Goal: Information Seeking & Learning: Learn about a topic

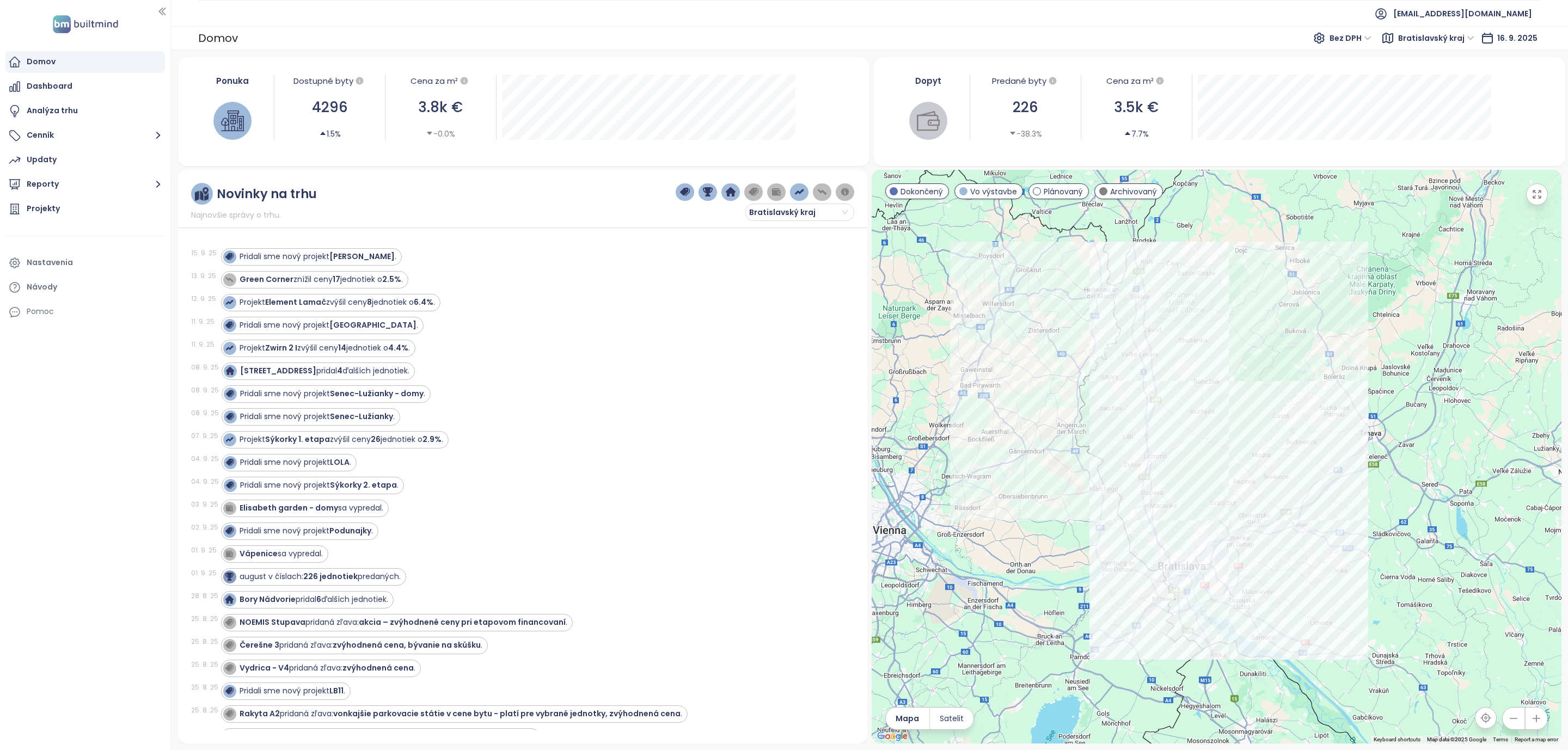
scroll to position [653, 0]
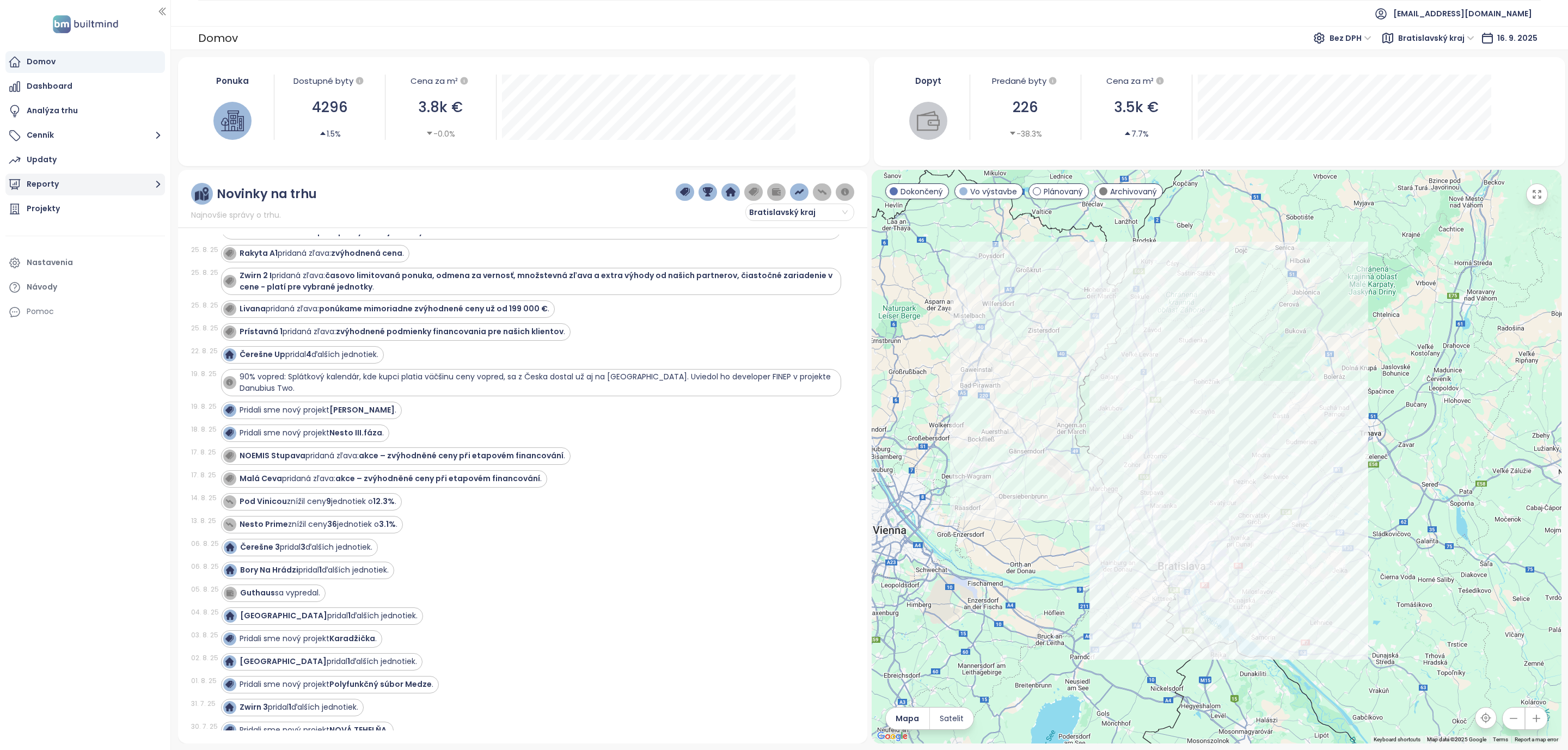
click at [154, 182] on icon "button" at bounding box center [158, 184] width 14 height 14
click at [68, 245] on div "Bratislava I-V" at bounding box center [59, 249] width 50 height 14
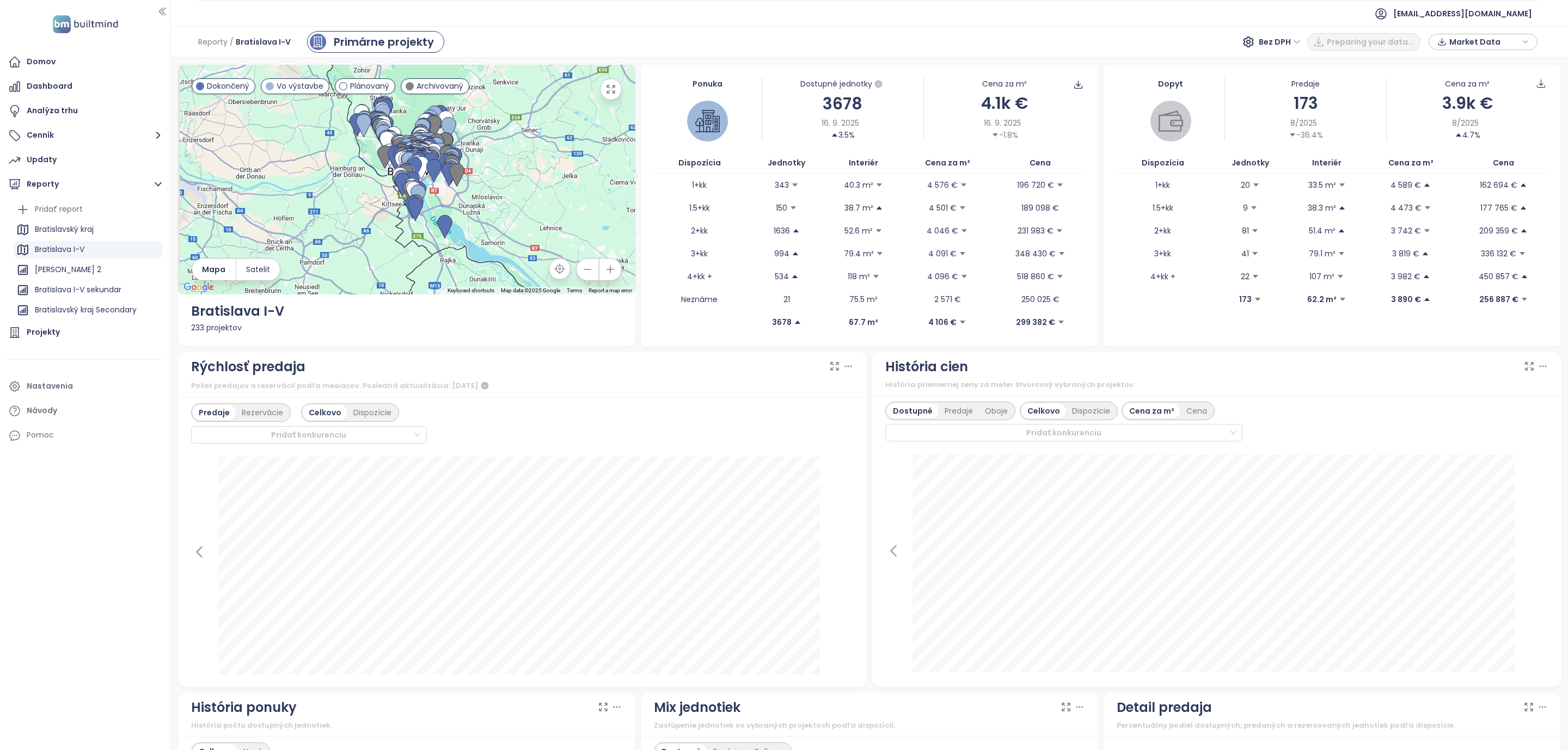
click at [277, 88] on span "Vo výstavbe" at bounding box center [300, 86] width 47 height 12
click at [371, 87] on span "Plánovaný" at bounding box center [369, 86] width 39 height 12
click at [445, 86] on span "Archivovaný" at bounding box center [440, 86] width 47 height 12
click at [371, 88] on span "Plánovaný" at bounding box center [369, 86] width 39 height 12
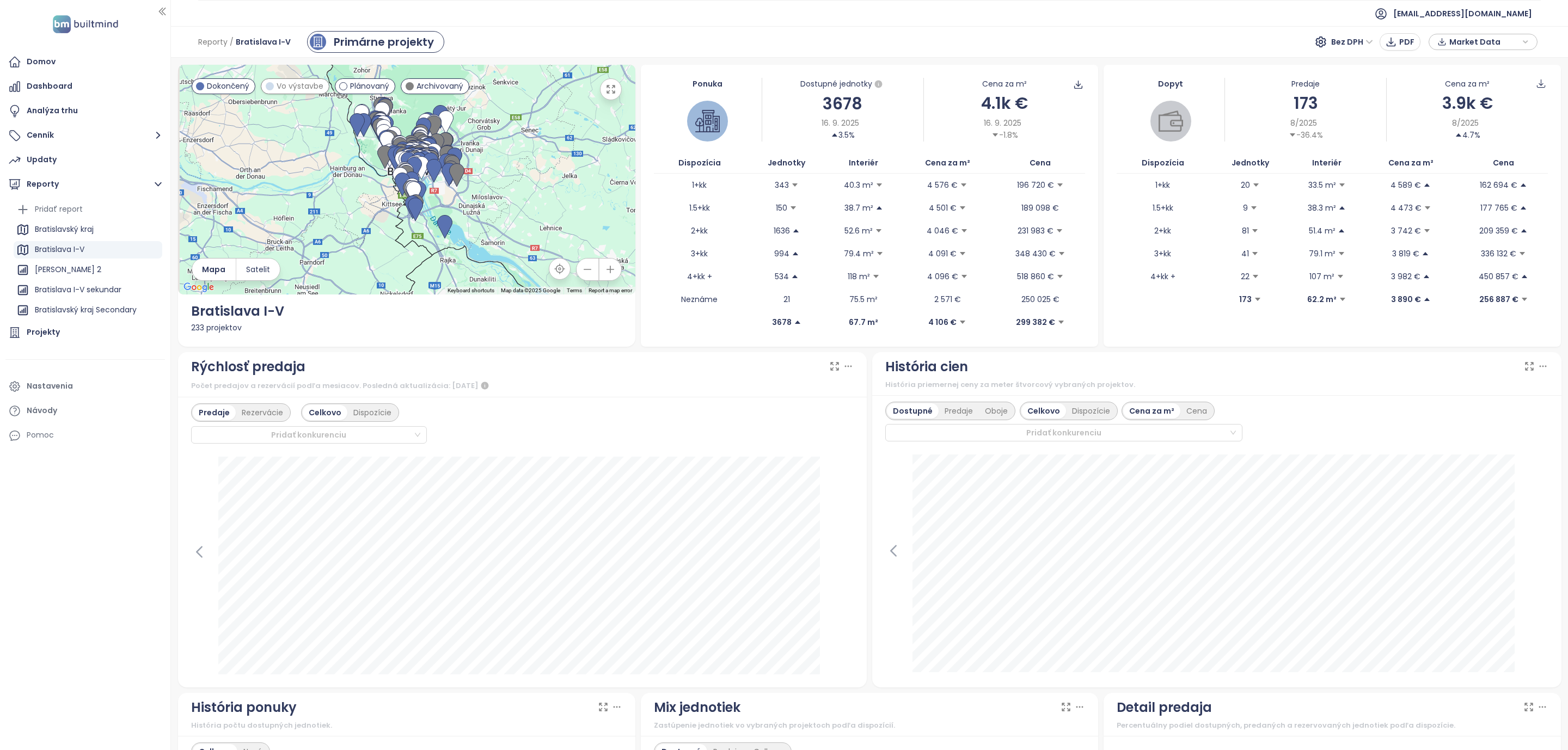
click at [296, 88] on span "Vo výstavbe" at bounding box center [300, 86] width 47 height 12
click at [293, 84] on span "Vo výstavbe" at bounding box center [300, 86] width 47 height 12
click at [99, 639] on div "Domov Dashboard Analýza trhu Cenník Updaty Reporty Pridať report Bratislavský k…" at bounding box center [85, 375] width 170 height 750
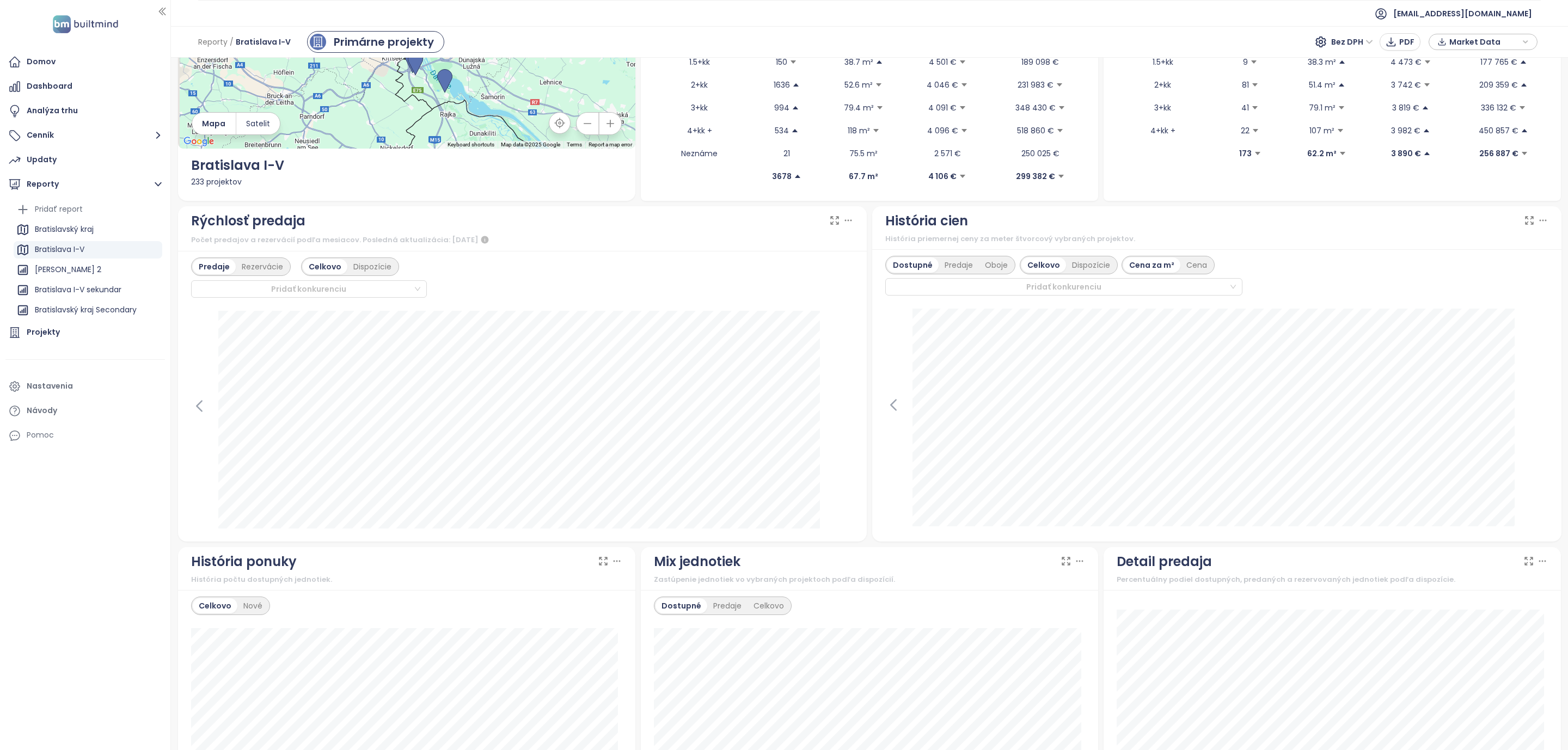
scroll to position [245, 0]
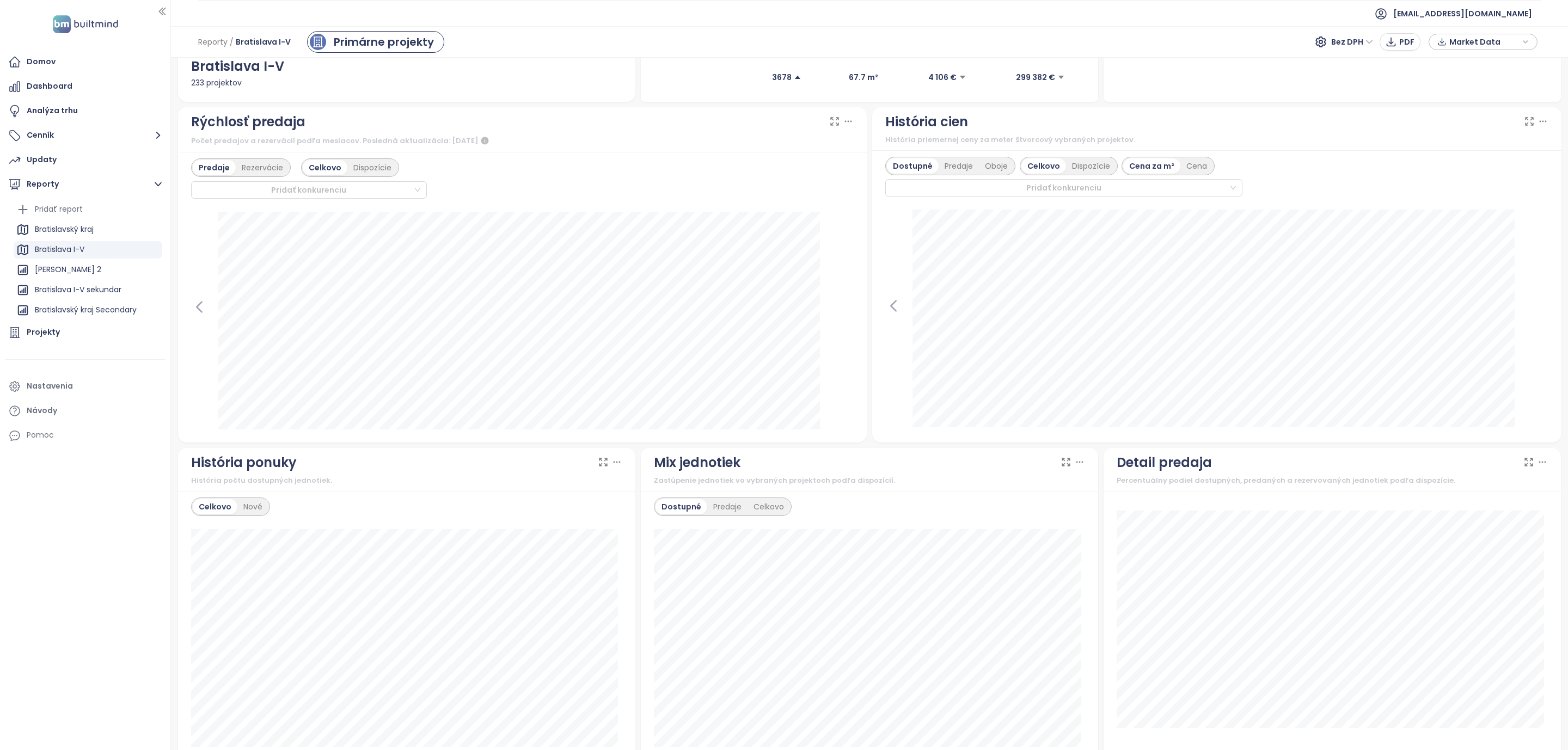
click at [602, 468] on icon at bounding box center [603, 462] width 11 height 11
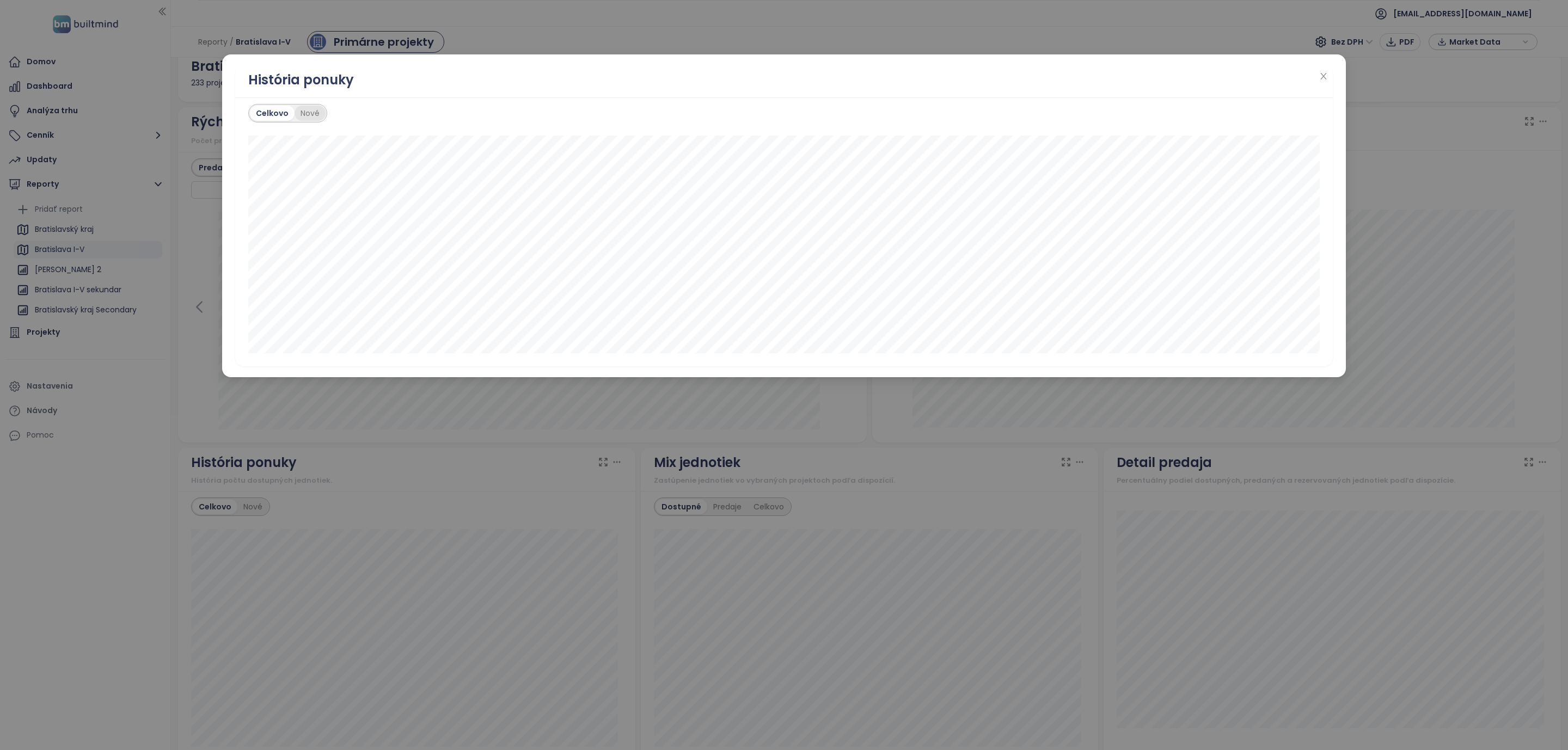
click at [307, 112] on div "Nové" at bounding box center [310, 114] width 31 height 15
click at [268, 115] on div "Celkovo" at bounding box center [271, 114] width 43 height 15
click at [275, 111] on div "Celkovo" at bounding box center [272, 114] width 45 height 15
click at [312, 110] on div "Nové" at bounding box center [310, 114] width 31 height 15
click at [274, 113] on div "Celkovo" at bounding box center [271, 114] width 43 height 15
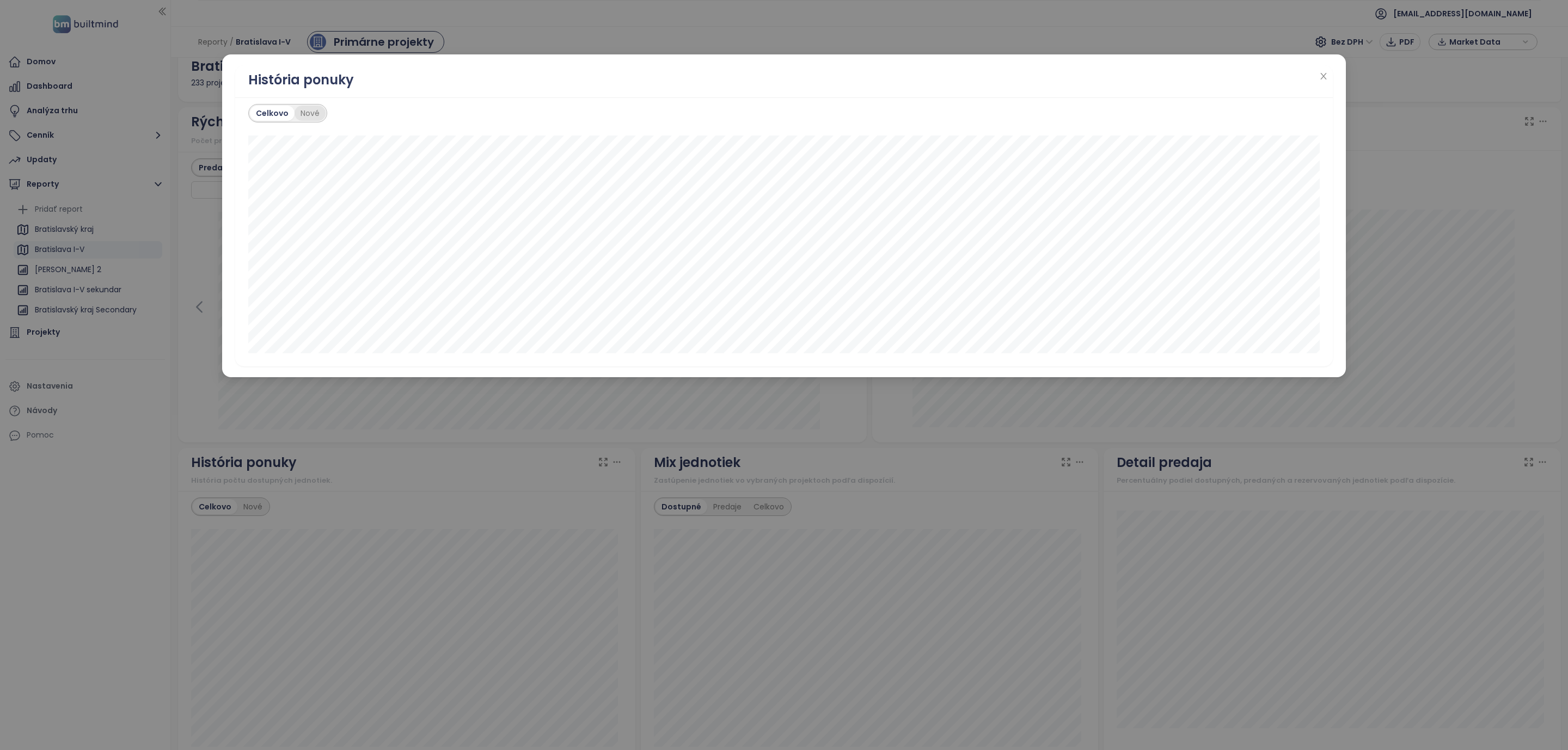
click at [305, 113] on div "Nové" at bounding box center [310, 114] width 31 height 15
click at [265, 116] on div "Celkovo" at bounding box center [271, 114] width 43 height 15
click at [1319, 79] on icon "close" at bounding box center [1323, 76] width 8 height 8
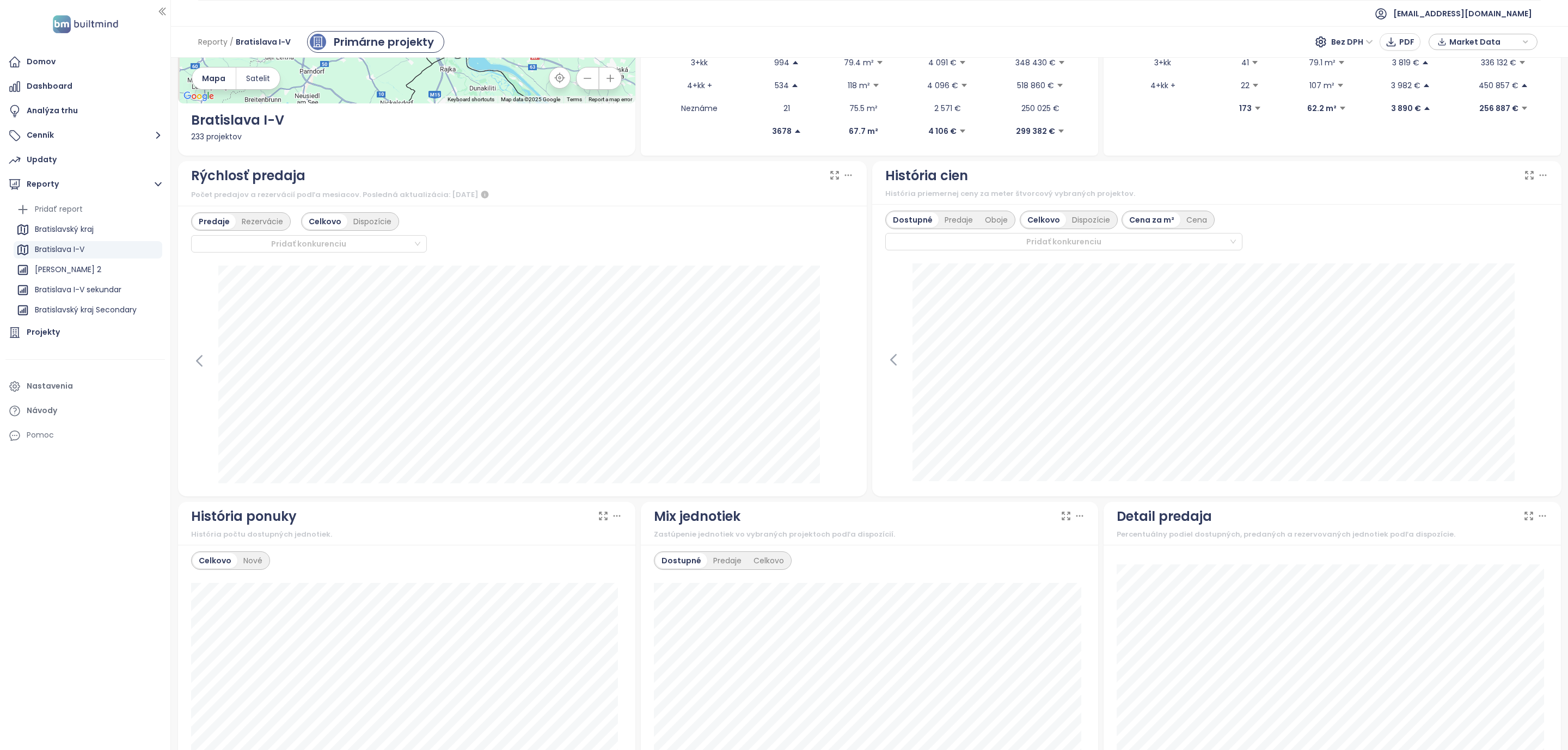
scroll to position [354, 0]
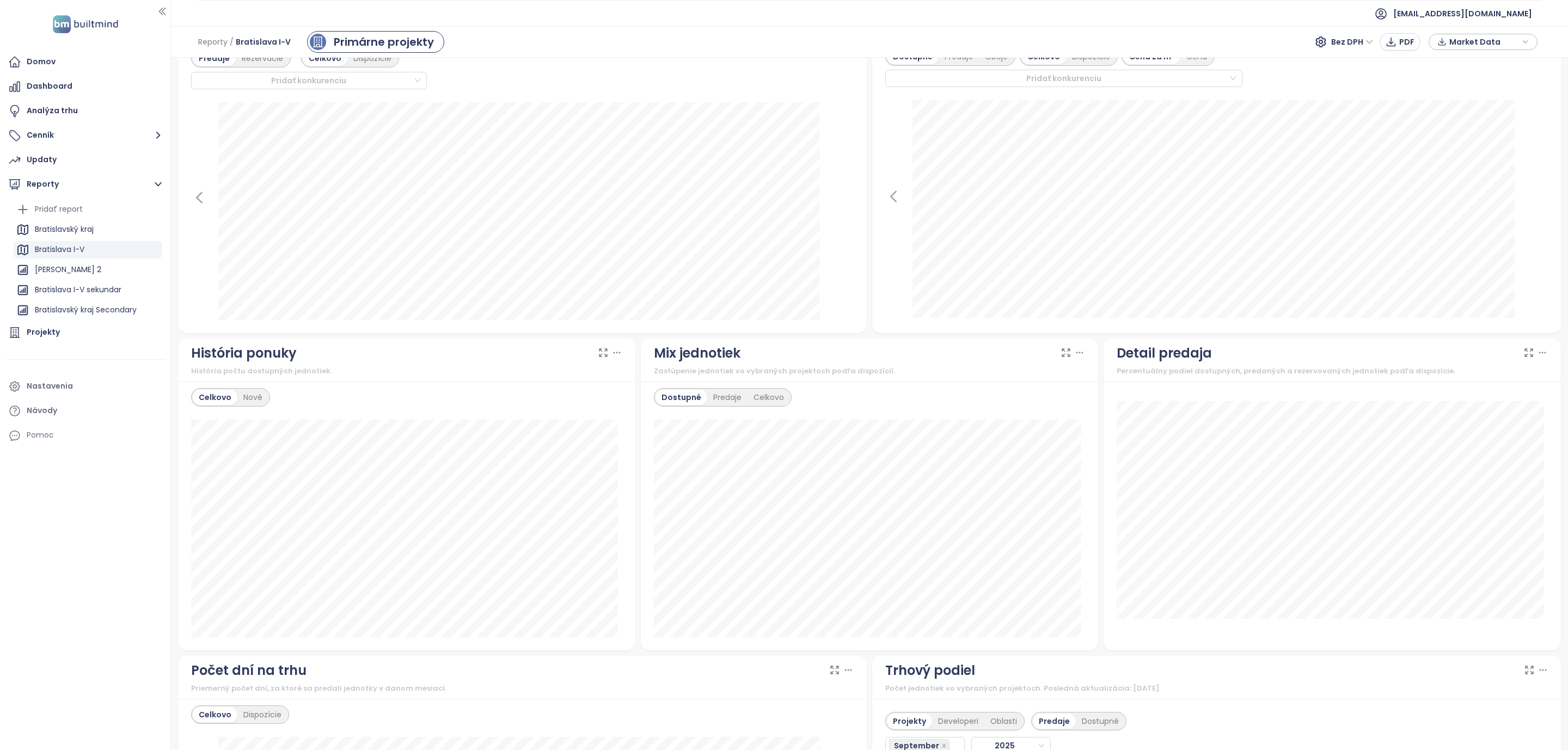
click at [603, 355] on icon at bounding box center [603, 352] width 11 height 11
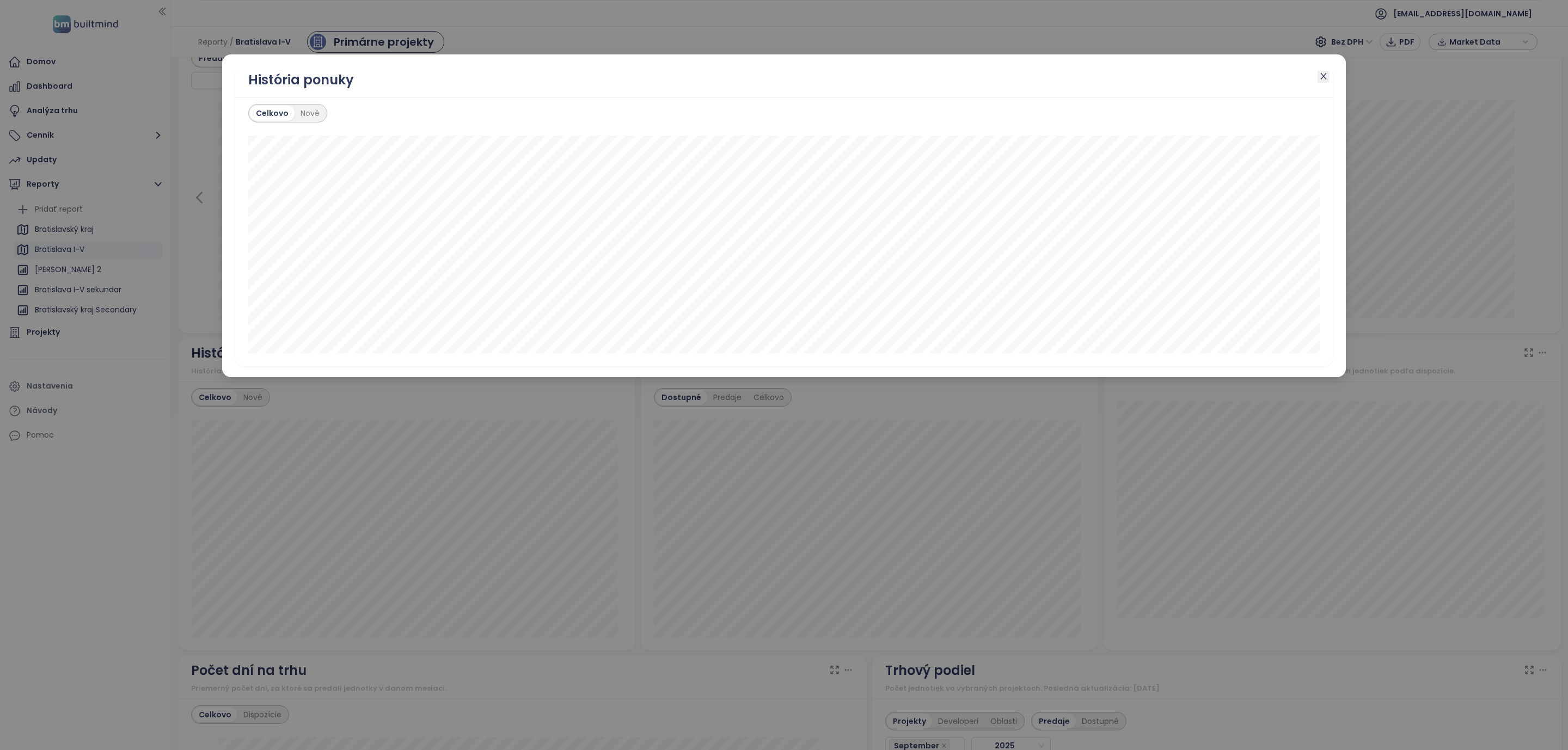
click at [1320, 74] on icon "close" at bounding box center [1323, 76] width 8 height 8
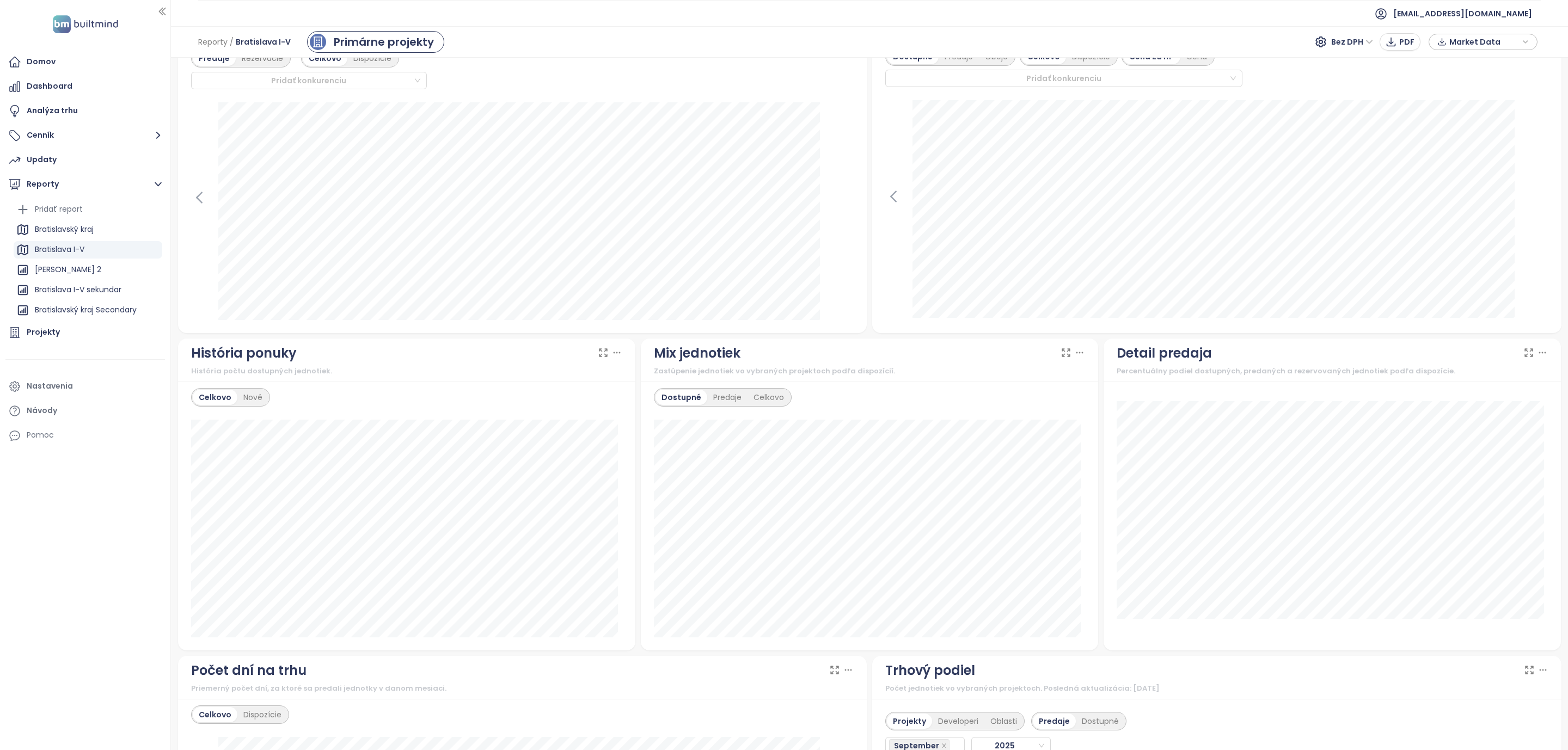
click at [613, 356] on icon at bounding box center [616, 352] width 11 height 11
click at [400, 369] on div "História počtu dostupných jednotiek." at bounding box center [407, 371] width 431 height 11
click at [124, 554] on div "Domov Dashboard Analýza trhu Cenník Updaty Reporty Pridať report Bratislavský k…" at bounding box center [85, 375] width 170 height 750
click at [600, 353] on icon at bounding box center [604, 354] width 8 height 8
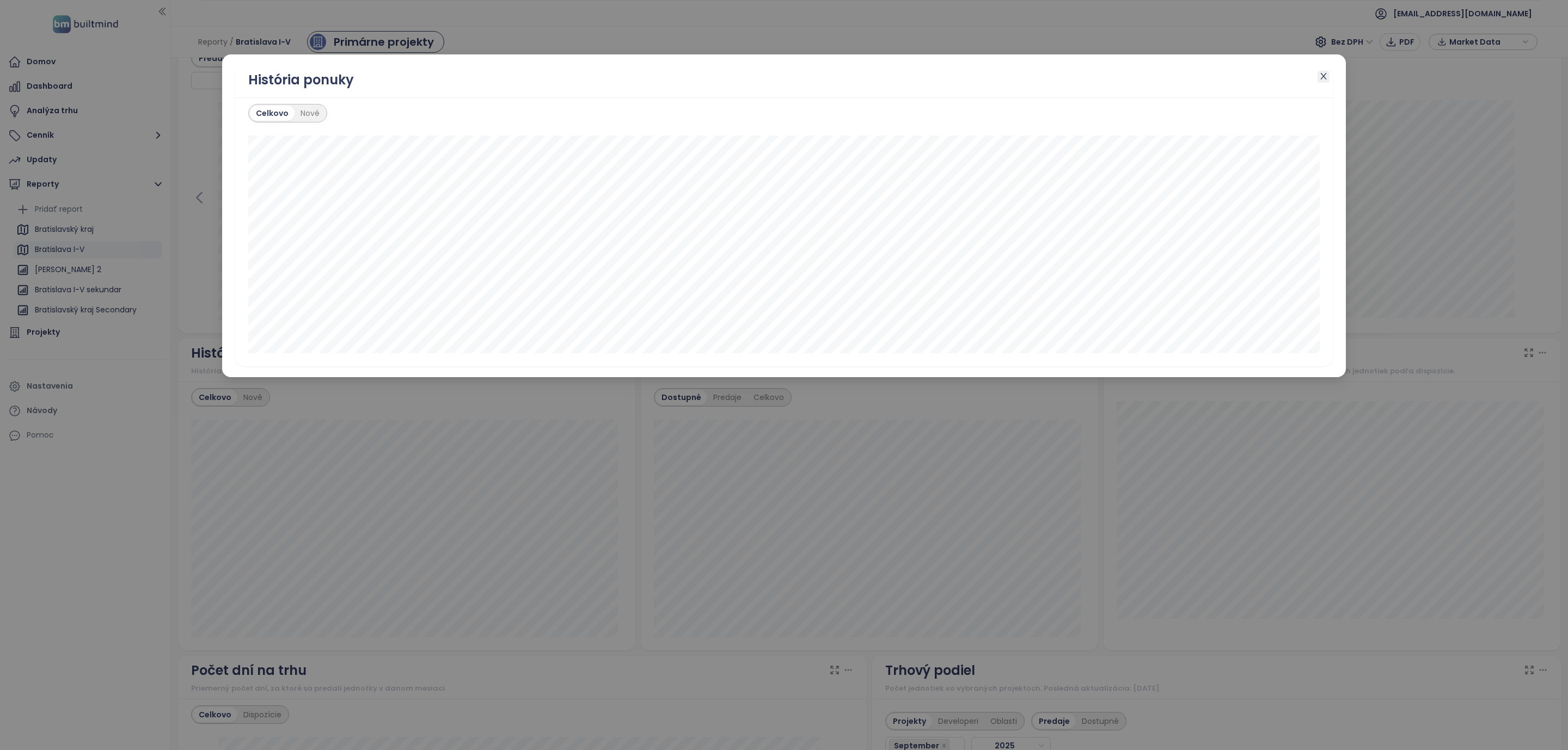
click at [1324, 76] on icon "close" at bounding box center [1323, 76] width 6 height 6
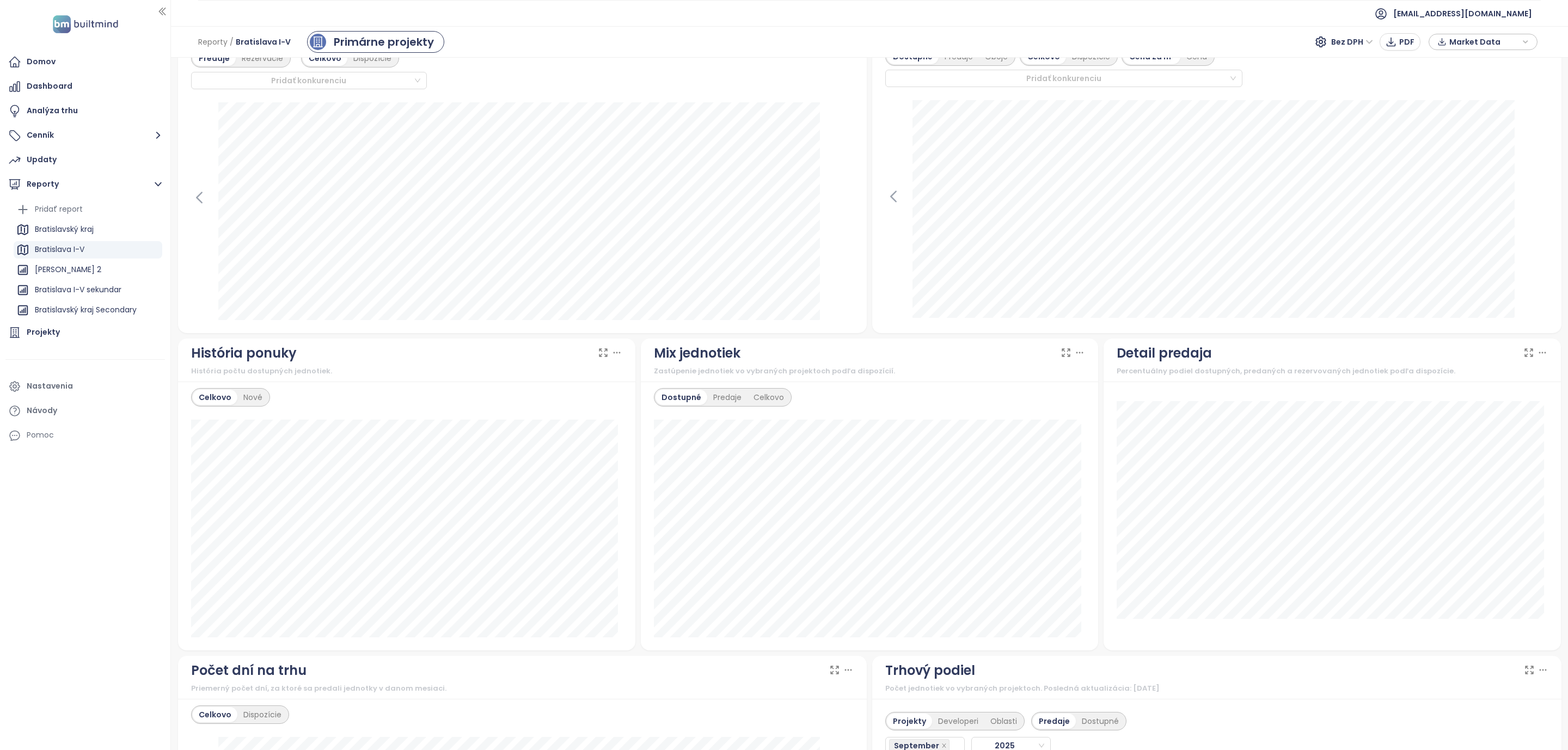
click at [57, 633] on div "Domov Dashboard Analýza trhu Cenník Updaty Reporty Pridať report Bratislavský k…" at bounding box center [85, 375] width 170 height 750
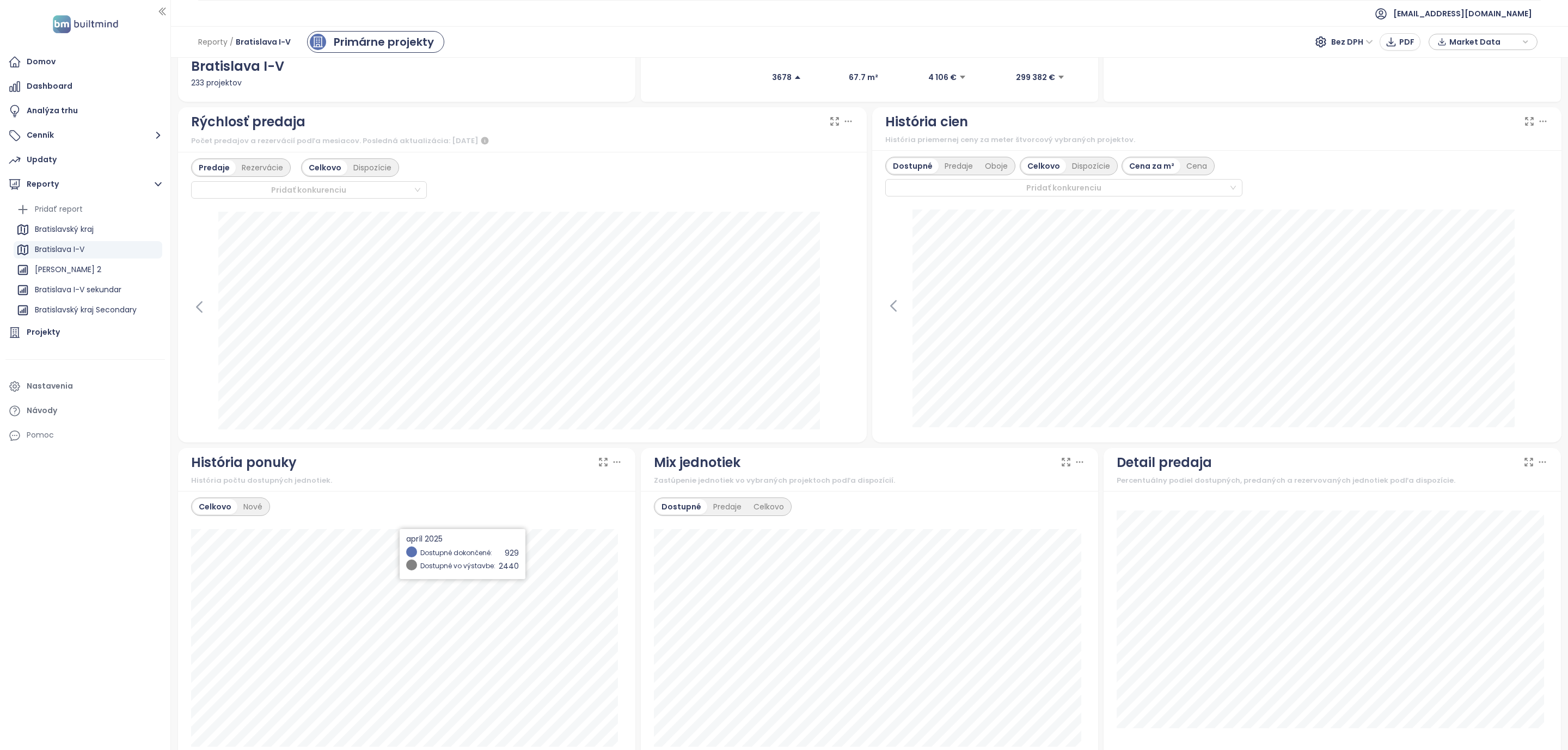
scroll to position [273, 0]
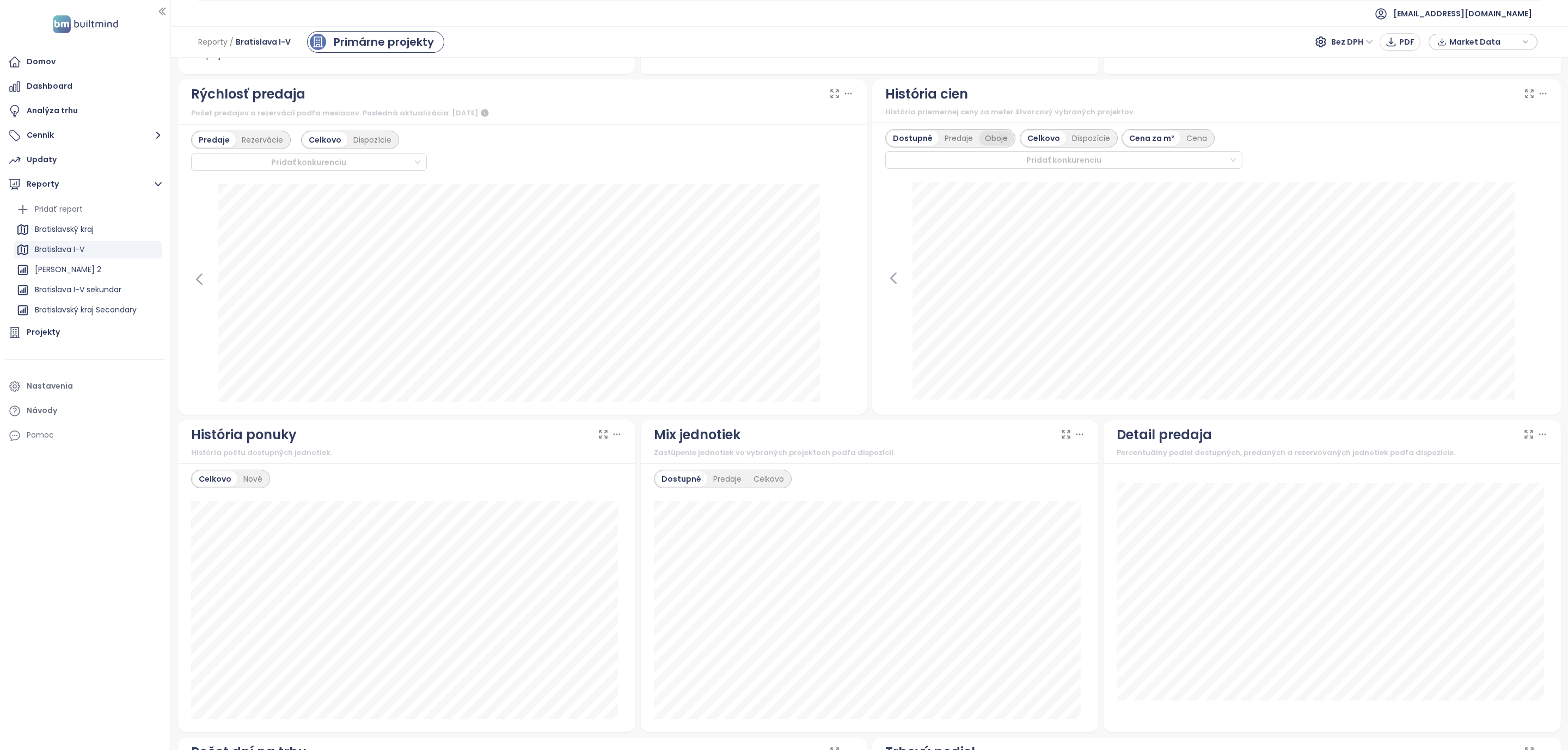
click at [985, 141] on div "Oboje" at bounding box center [997, 138] width 35 height 15
click at [904, 137] on div "Dostupné" at bounding box center [911, 138] width 49 height 15
click at [14, 573] on div "Domov Dashboard Analýza trhu Cenník Updaty Reporty Pridať report Bratislavský k…" at bounding box center [85, 375] width 170 height 750
click at [221, 483] on div "Celkovo" at bounding box center [215, 480] width 45 height 15
click at [615, 438] on icon at bounding box center [616, 434] width 11 height 11
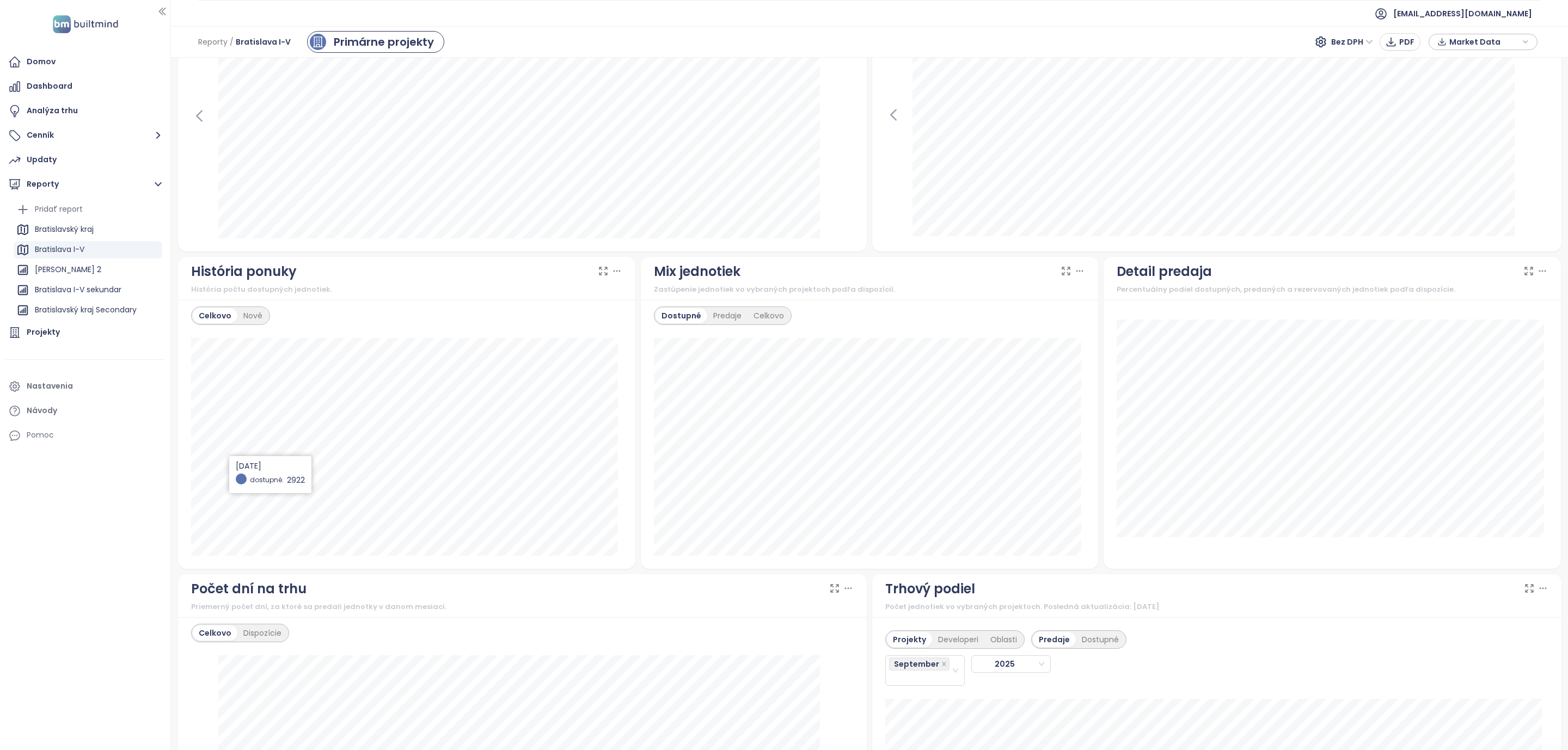
scroll to position [0, 0]
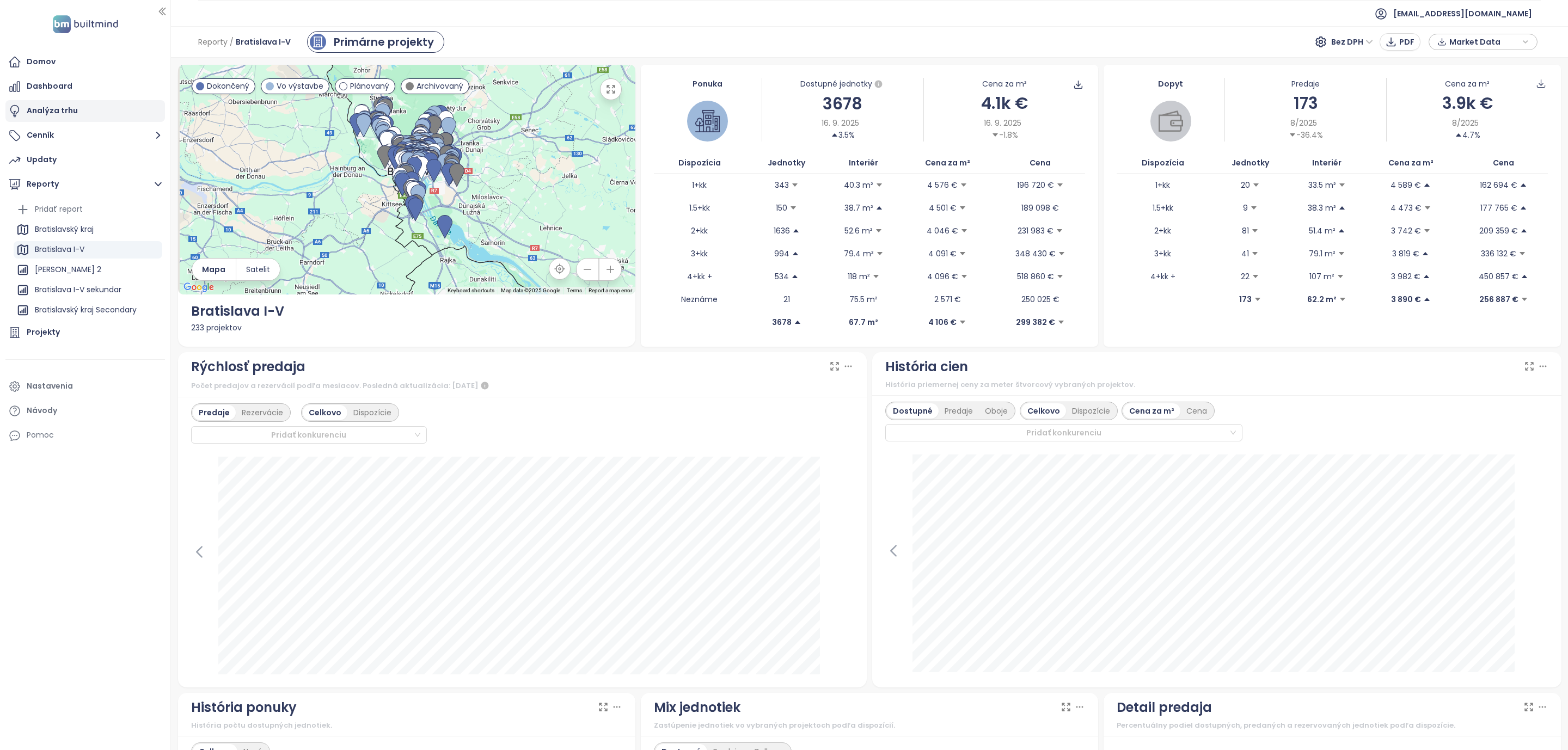
click at [57, 100] on div "Analýza trhu" at bounding box center [85, 111] width 159 height 22
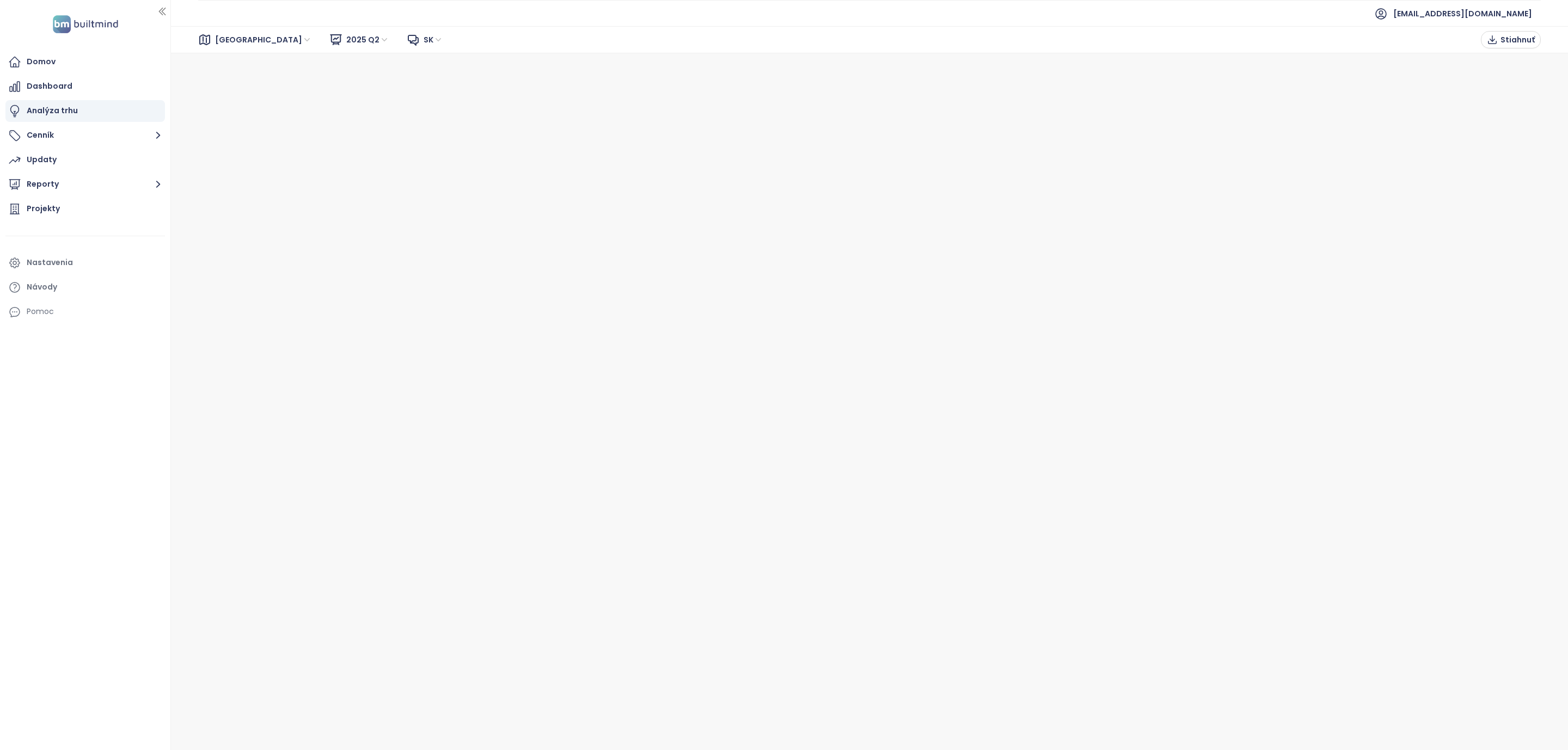
click at [331, 39] on icon at bounding box center [336, 39] width 11 height 10
click at [346, 44] on span "2025 Q2" at bounding box center [367, 39] width 43 height 16
click at [327, 81] on div "2025 Q2 Liquidity Report" at bounding box center [351, 79] width 93 height 12
click at [346, 32] on span "2025 Q2 Liquidity Report" at bounding box center [400, 39] width 108 height 16
click at [332, 65] on div "2025 Q2" at bounding box center [353, 61] width 99 height 12
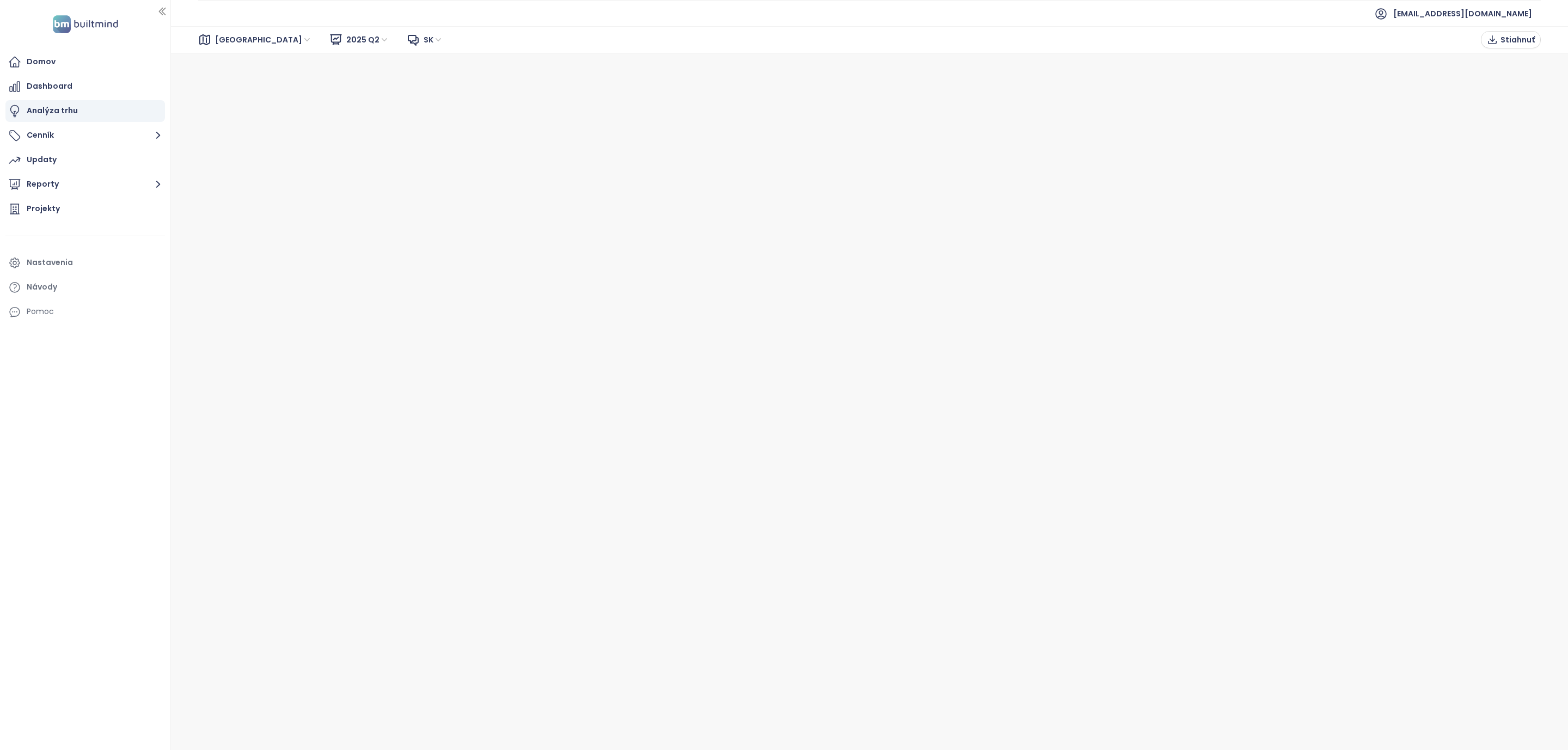
click at [90, 19] on img at bounding box center [85, 24] width 72 height 23
click at [45, 57] on div "Domov" at bounding box center [41, 61] width 29 height 14
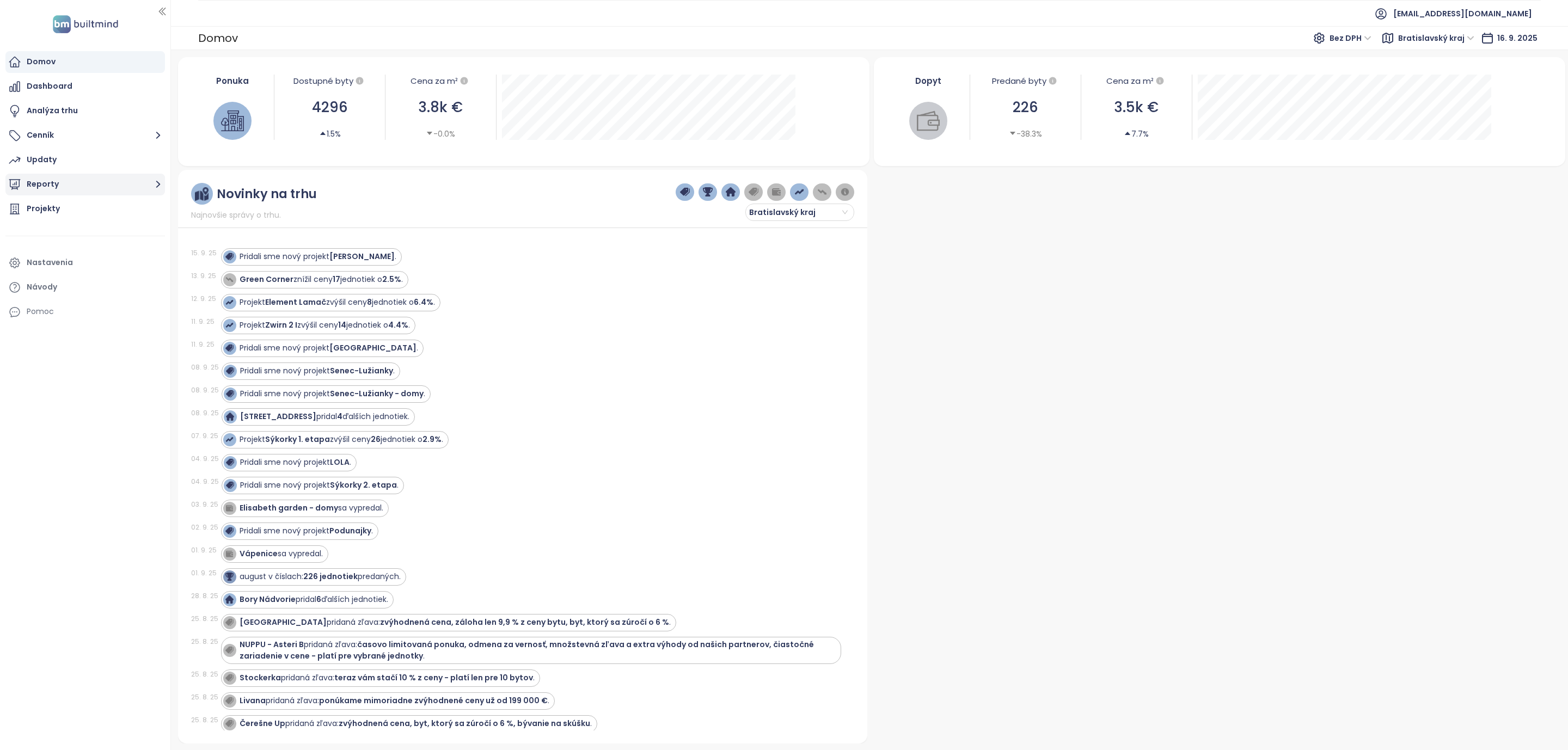
click at [139, 186] on button "Reporty" at bounding box center [85, 185] width 159 height 22
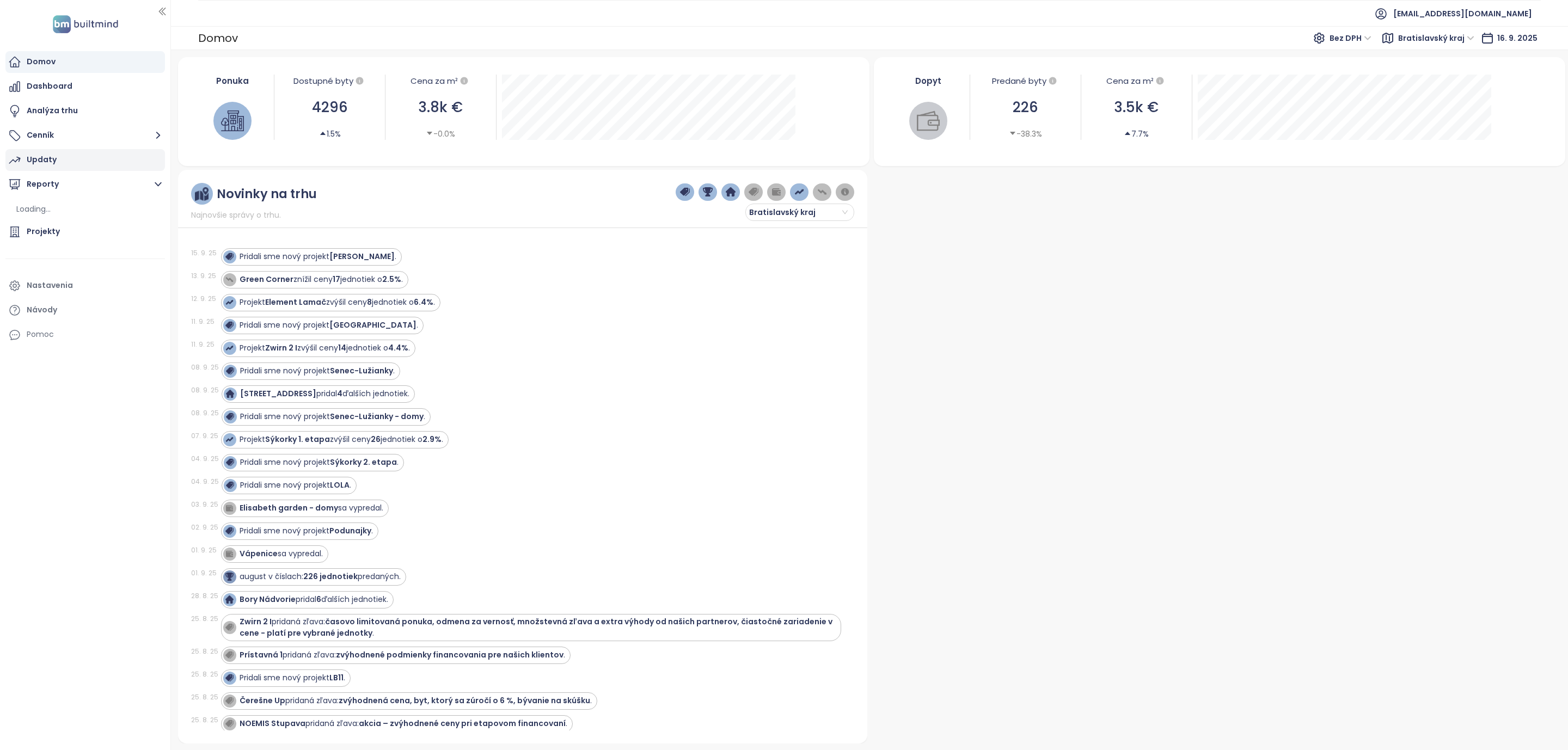
drag, startPoint x: 57, startPoint y: 227, endPoint x: 26, endPoint y: 169, distance: 65.8
click at [57, 227] on div "Projekty" at bounding box center [43, 231] width 33 height 14
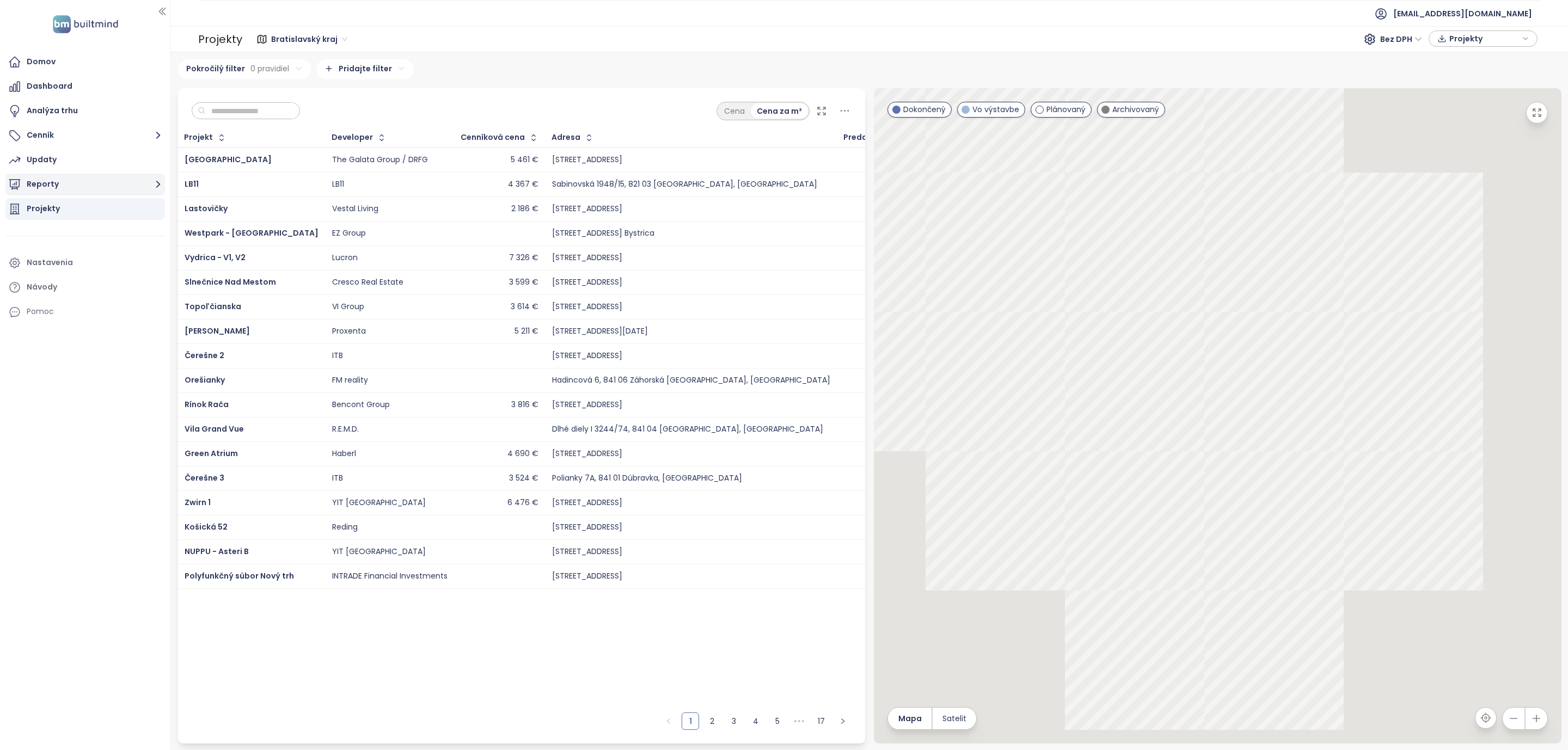
click at [154, 183] on icon "button" at bounding box center [158, 184] width 14 height 14
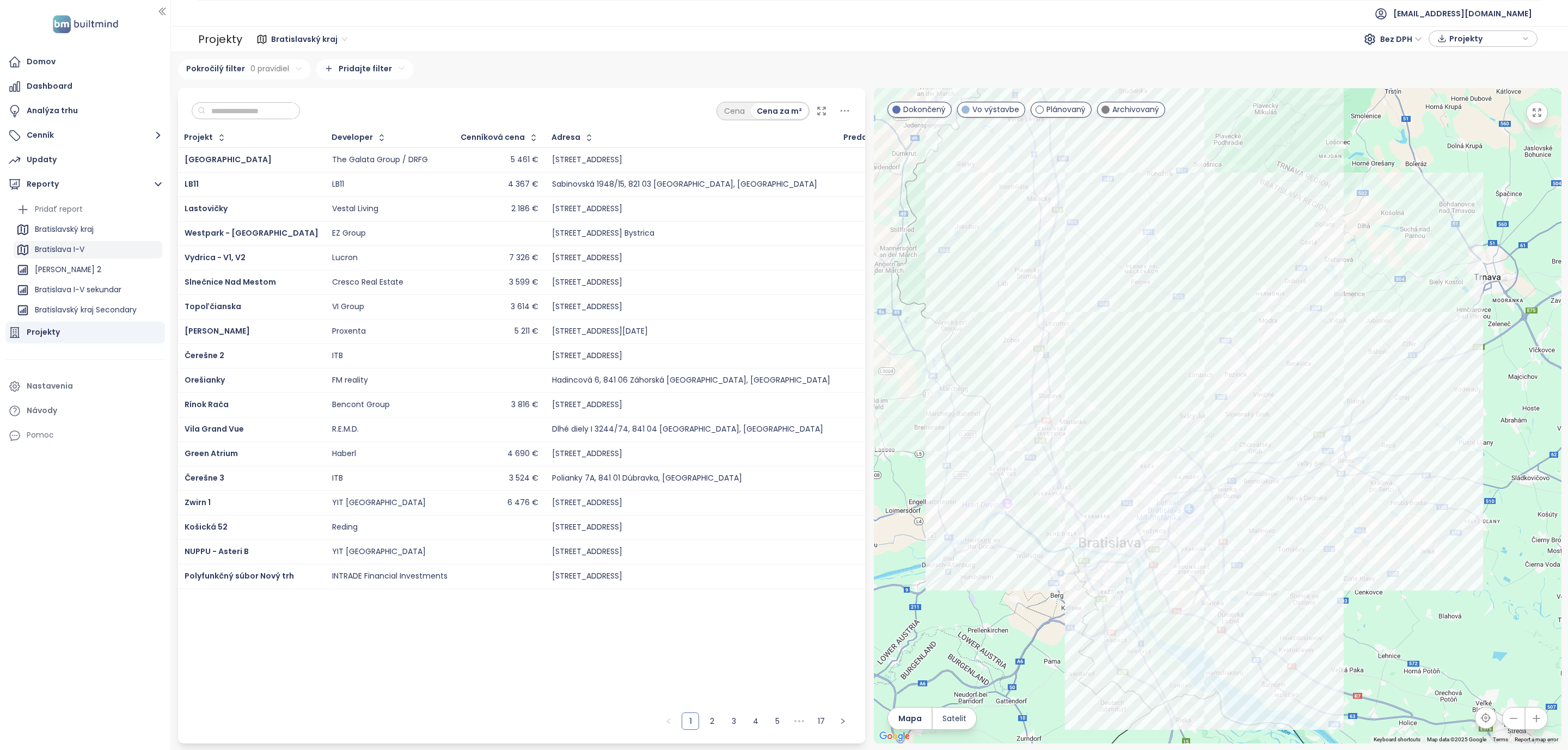
click at [74, 247] on div "Bratislava I-V" at bounding box center [59, 249] width 50 height 14
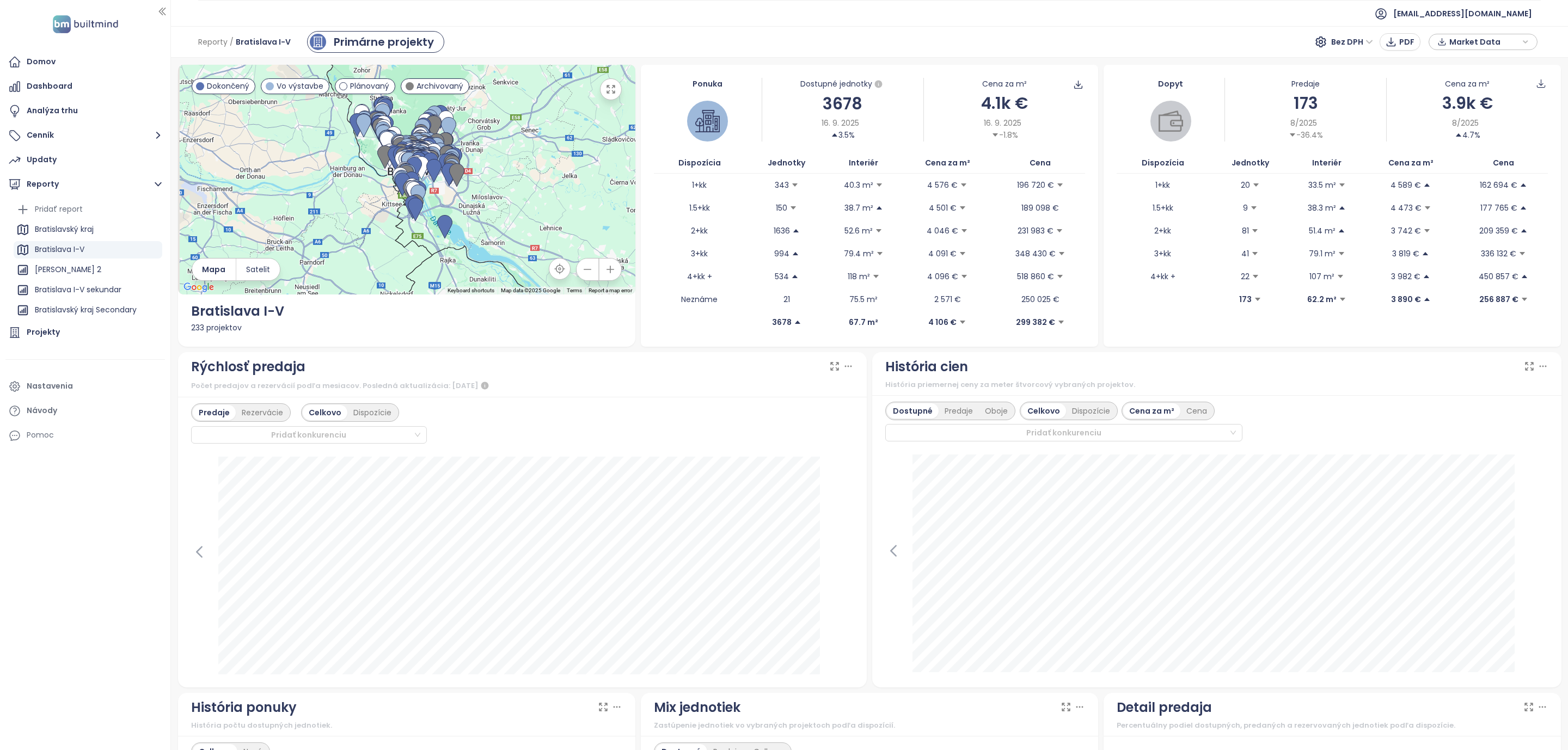
click at [12, 611] on div "Domov Dashboard Analýza trhu Cenník Updaty Reporty Pridať report Bratislavský k…" at bounding box center [85, 375] width 170 height 750
click at [92, 603] on div "Domov Dashboard Analýza trhu Cenník Updaty Reporty Pridať report Bratislavský k…" at bounding box center [85, 375] width 170 height 750
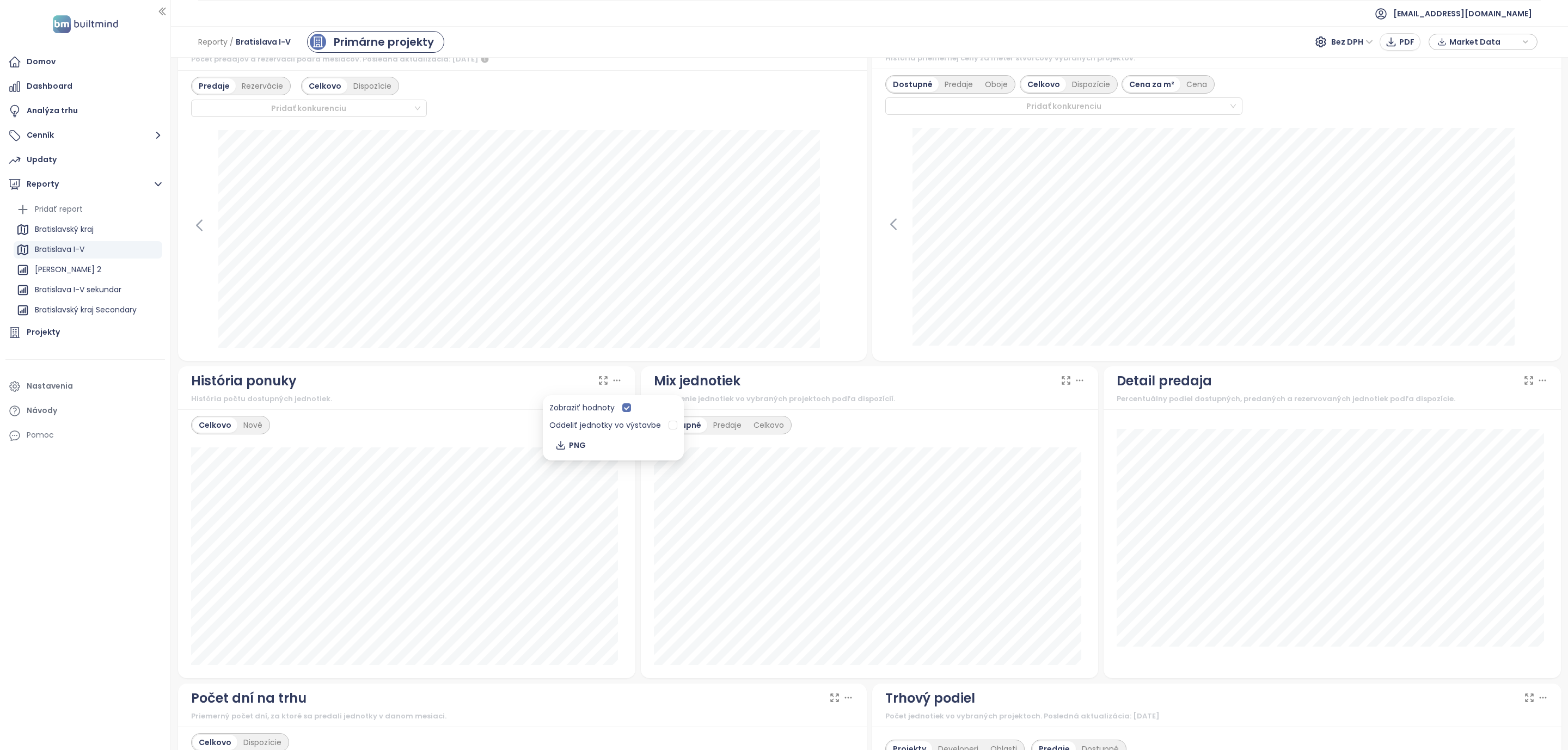
click at [611, 385] on icon at bounding box center [616, 380] width 11 height 11
click at [195, 428] on div "Celkovo" at bounding box center [215, 425] width 45 height 15
click at [201, 429] on div "Celkovo" at bounding box center [215, 425] width 45 height 15
click at [210, 429] on div "Celkovo" at bounding box center [215, 425] width 45 height 15
click at [256, 431] on div "Nové" at bounding box center [253, 425] width 31 height 15
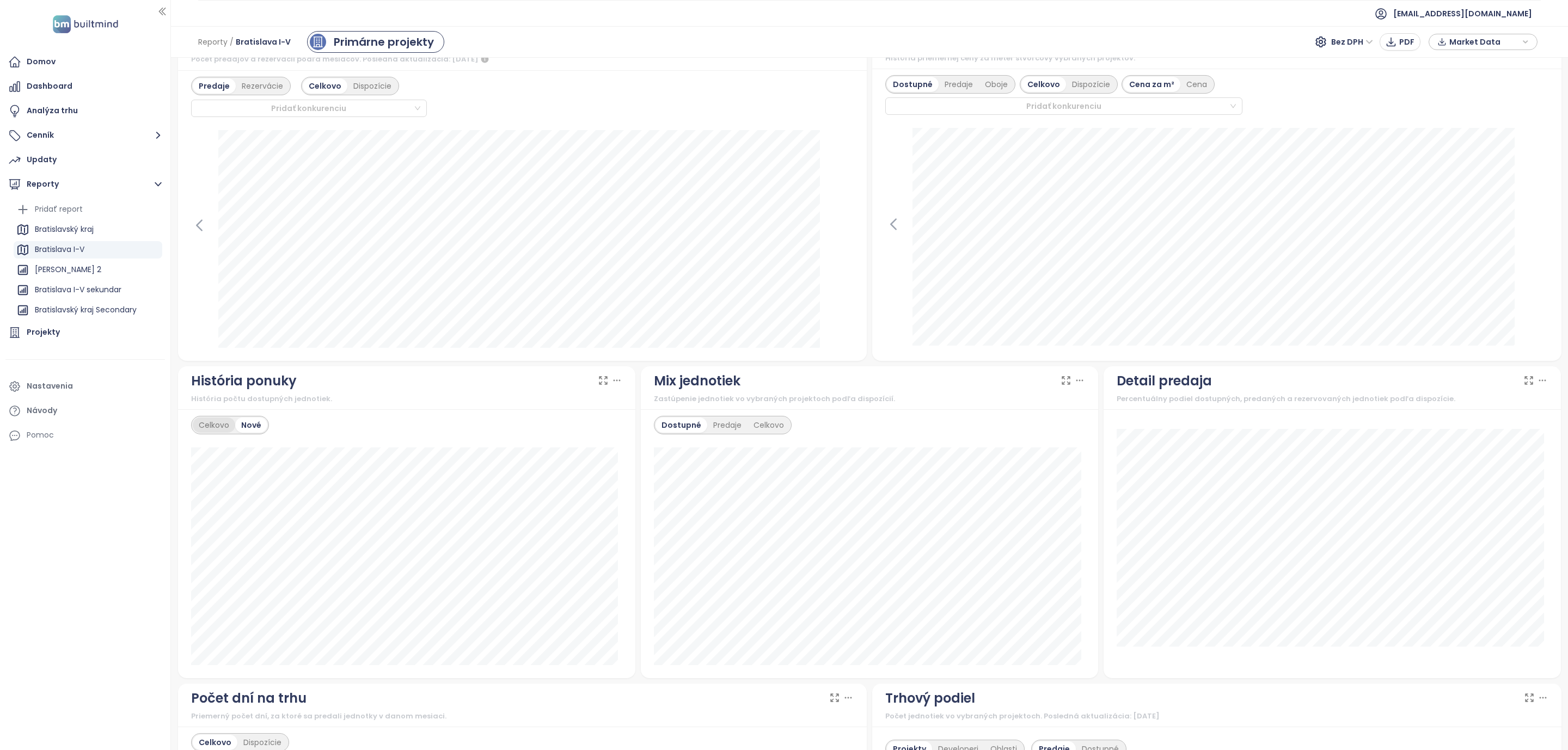
click at [218, 426] on div "Celkovo" at bounding box center [214, 425] width 43 height 15
click at [611, 385] on icon at bounding box center [616, 380] width 11 height 11
click at [607, 422] on div "Oddeliť jednotky vo výstavbe" at bounding box center [605, 425] width 112 height 12
click at [85, 609] on div "Domov Dashboard Analýza trhu Cenník Updaty Reporty Pridať report Bratislavský k…" at bounding box center [85, 375] width 170 height 750
click at [46, 53] on div "Domov" at bounding box center [85, 62] width 159 height 22
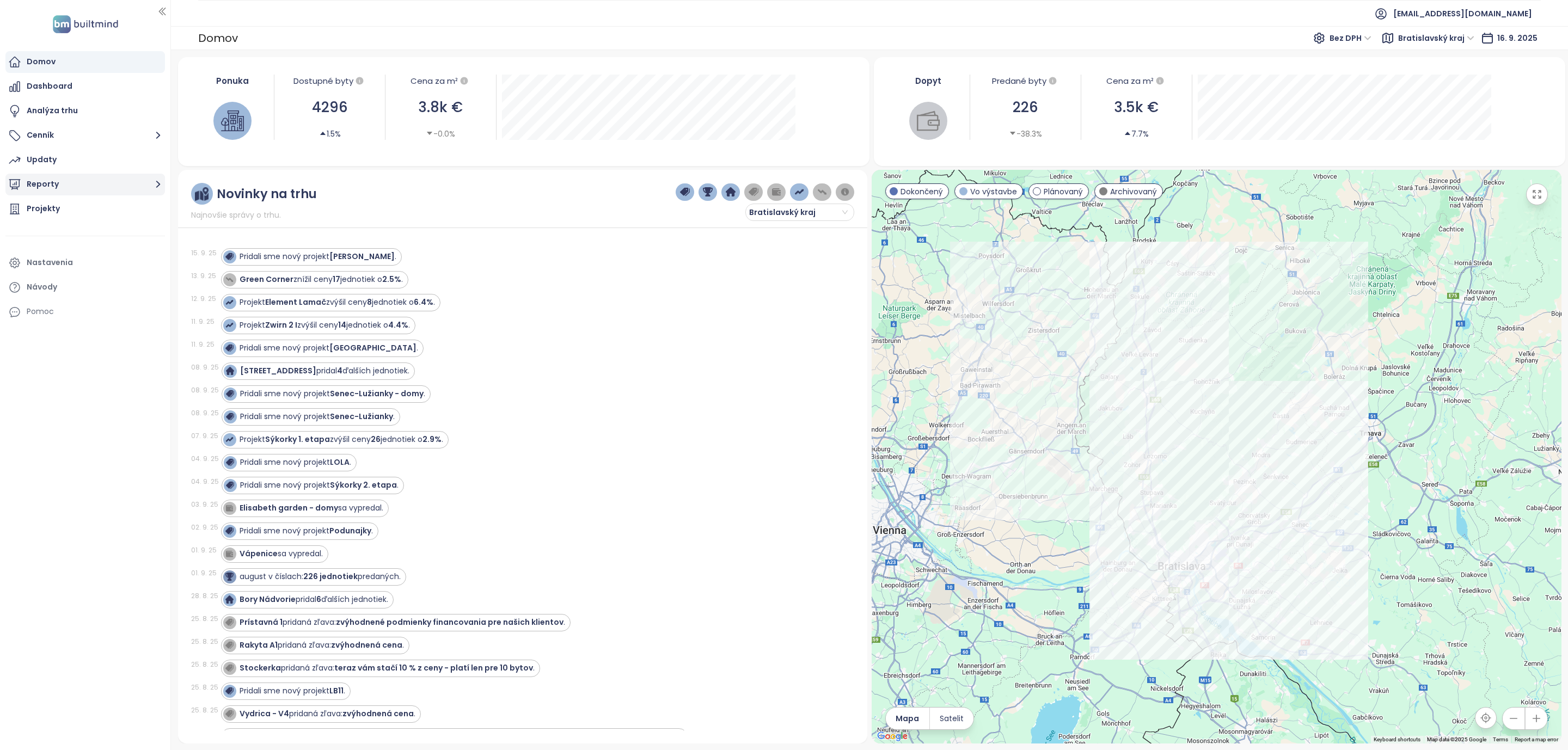
click at [161, 185] on icon "button" at bounding box center [158, 184] width 14 height 14
click at [70, 225] on div "Bratislavský kraj" at bounding box center [64, 229] width 59 height 14
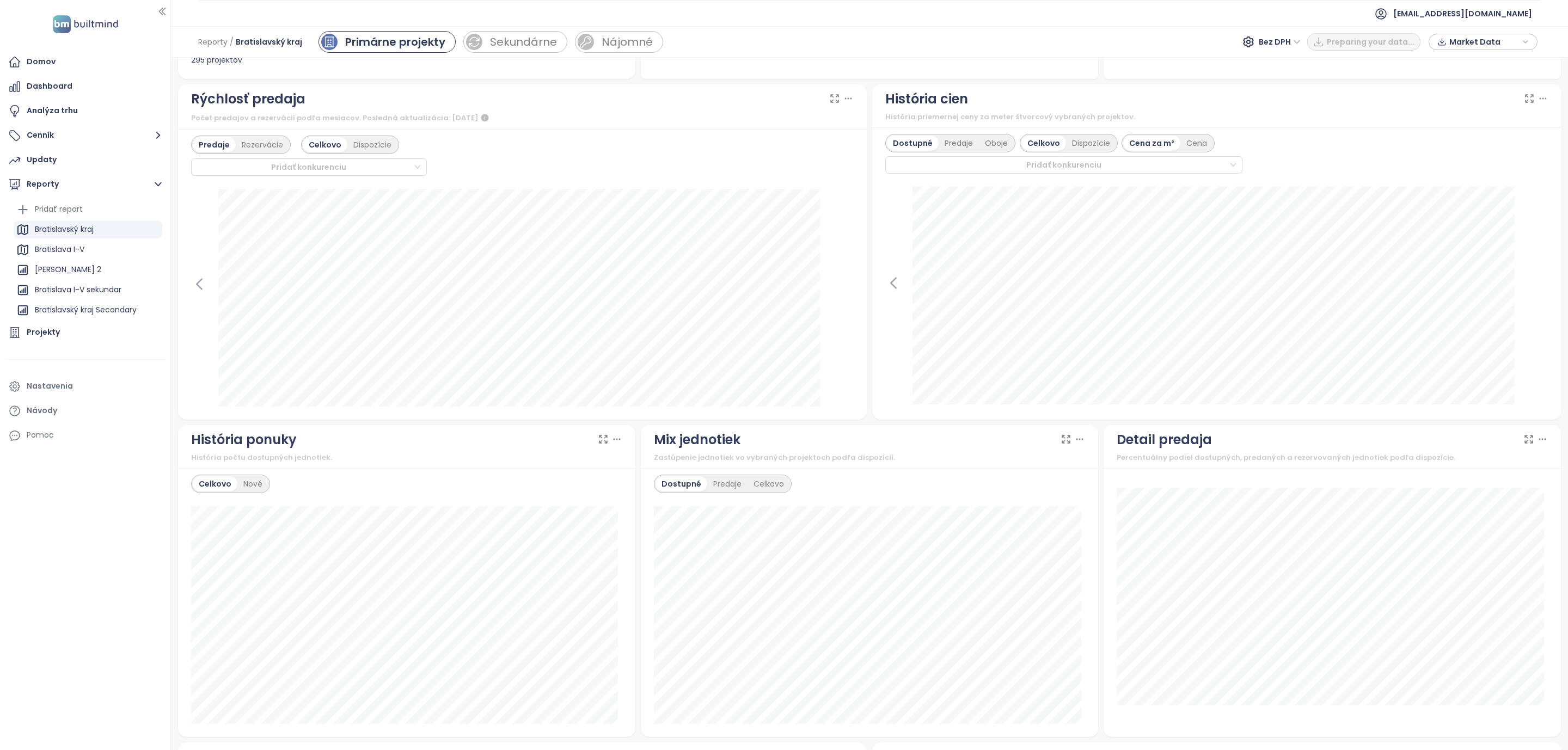
scroll to position [327, 0]
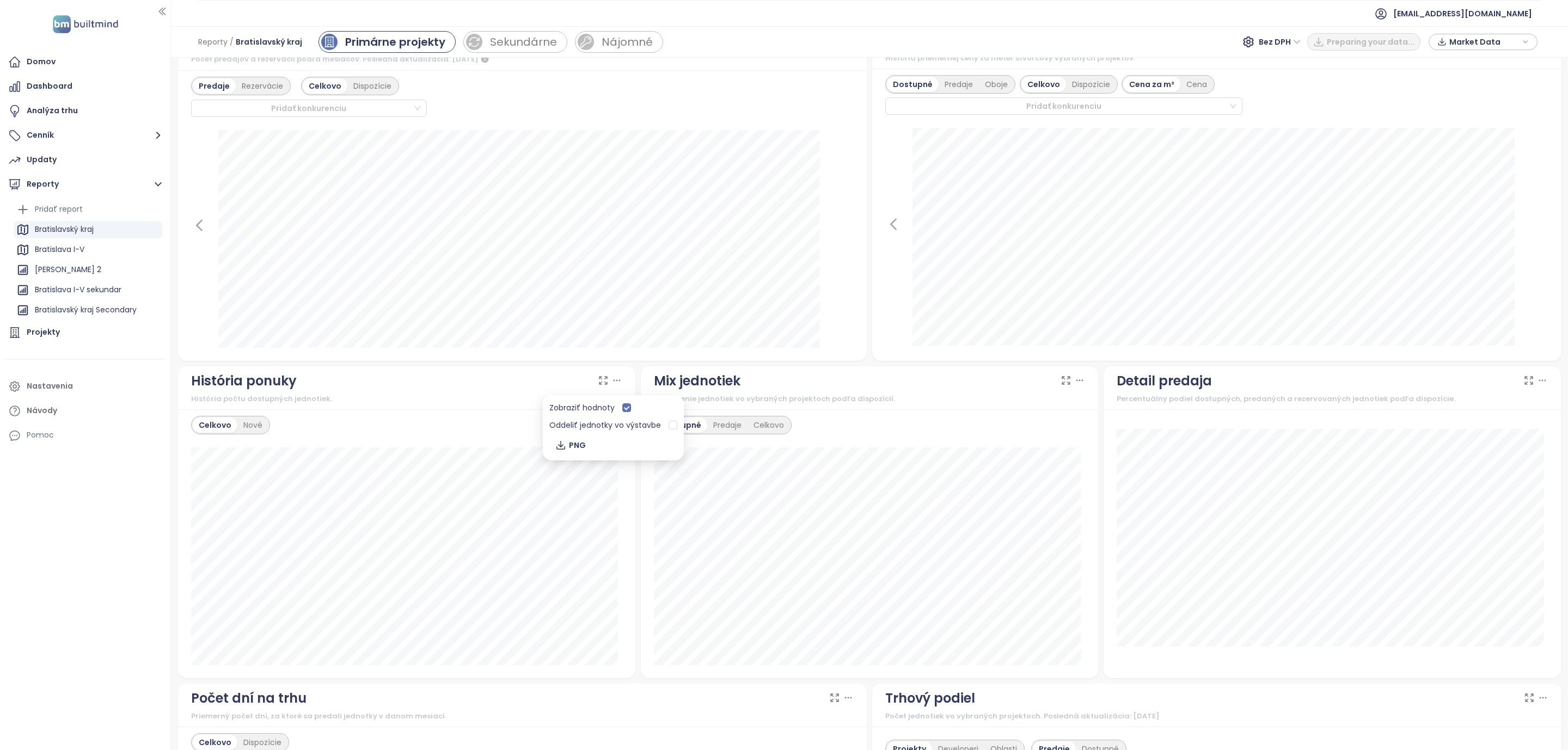
click at [613, 384] on icon at bounding box center [616, 380] width 11 height 11
click at [605, 385] on div at bounding box center [610, 380] width 25 height 11
click at [603, 380] on icon at bounding box center [604, 381] width 8 height 8
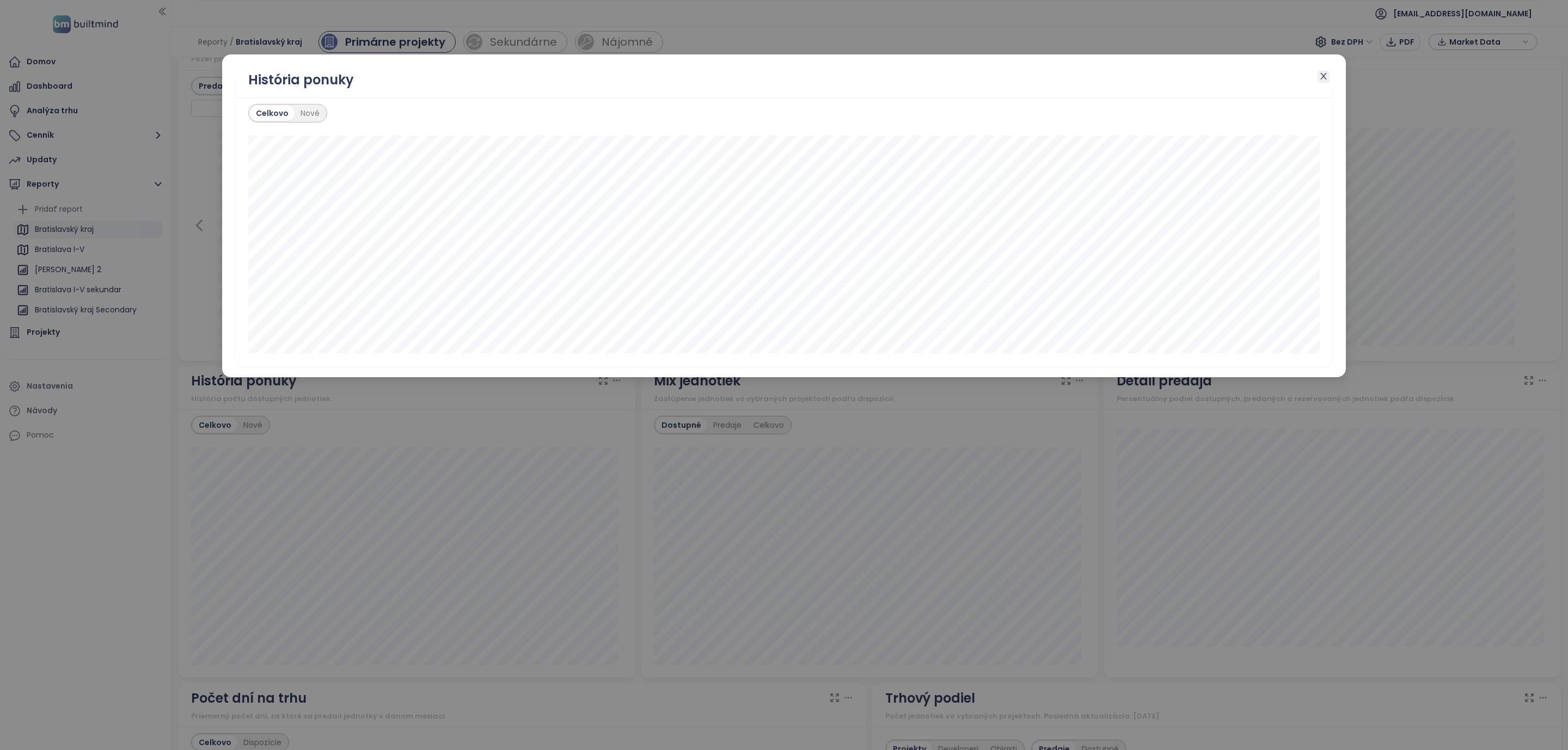
click at [1324, 74] on icon "close" at bounding box center [1323, 76] width 8 height 8
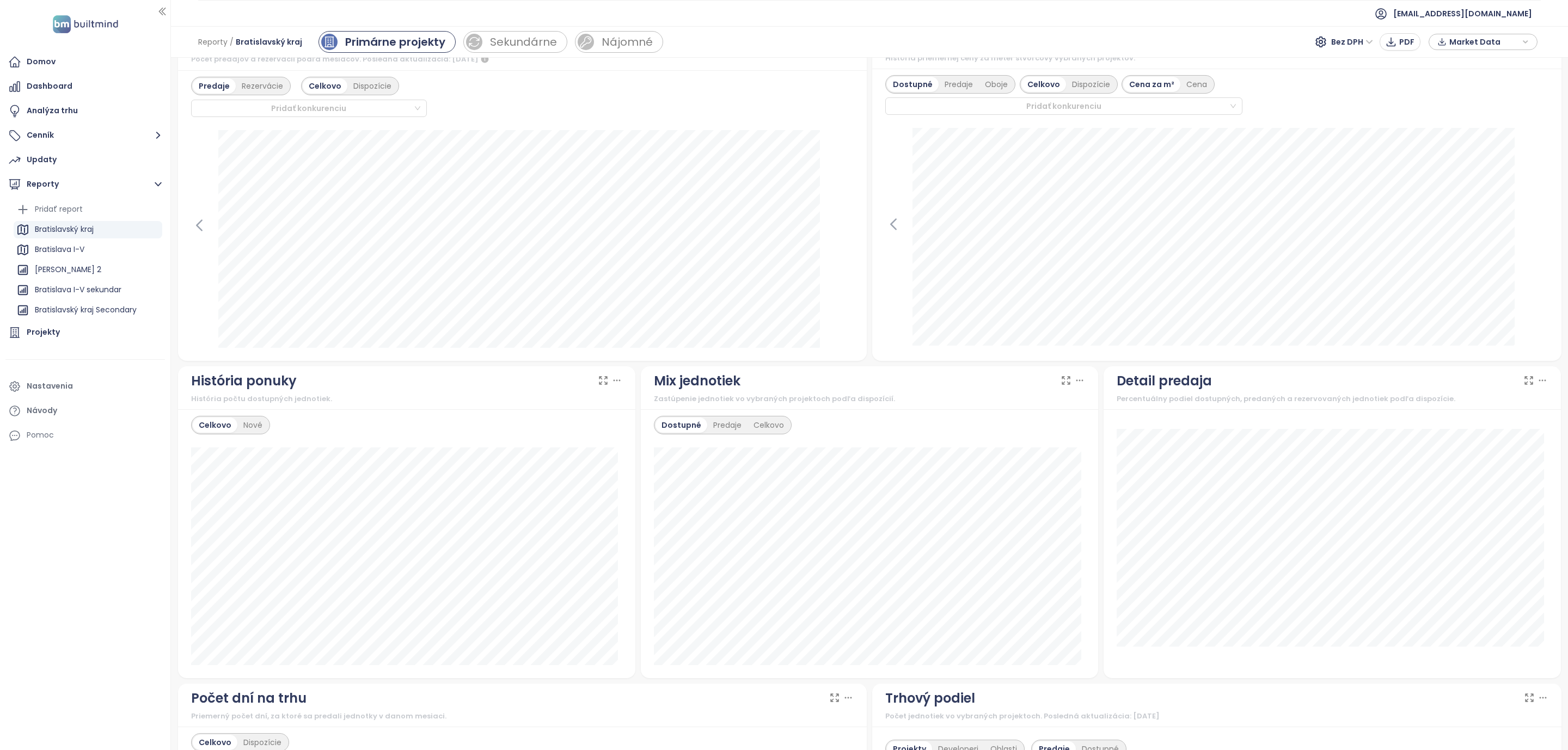
click at [611, 390] on div "História ponuky" at bounding box center [407, 381] width 431 height 21
drag, startPoint x: 615, startPoint y: 385, endPoint x: 618, endPoint y: 397, distance: 12.4
click at [615, 385] on icon at bounding box center [616, 380] width 11 height 11
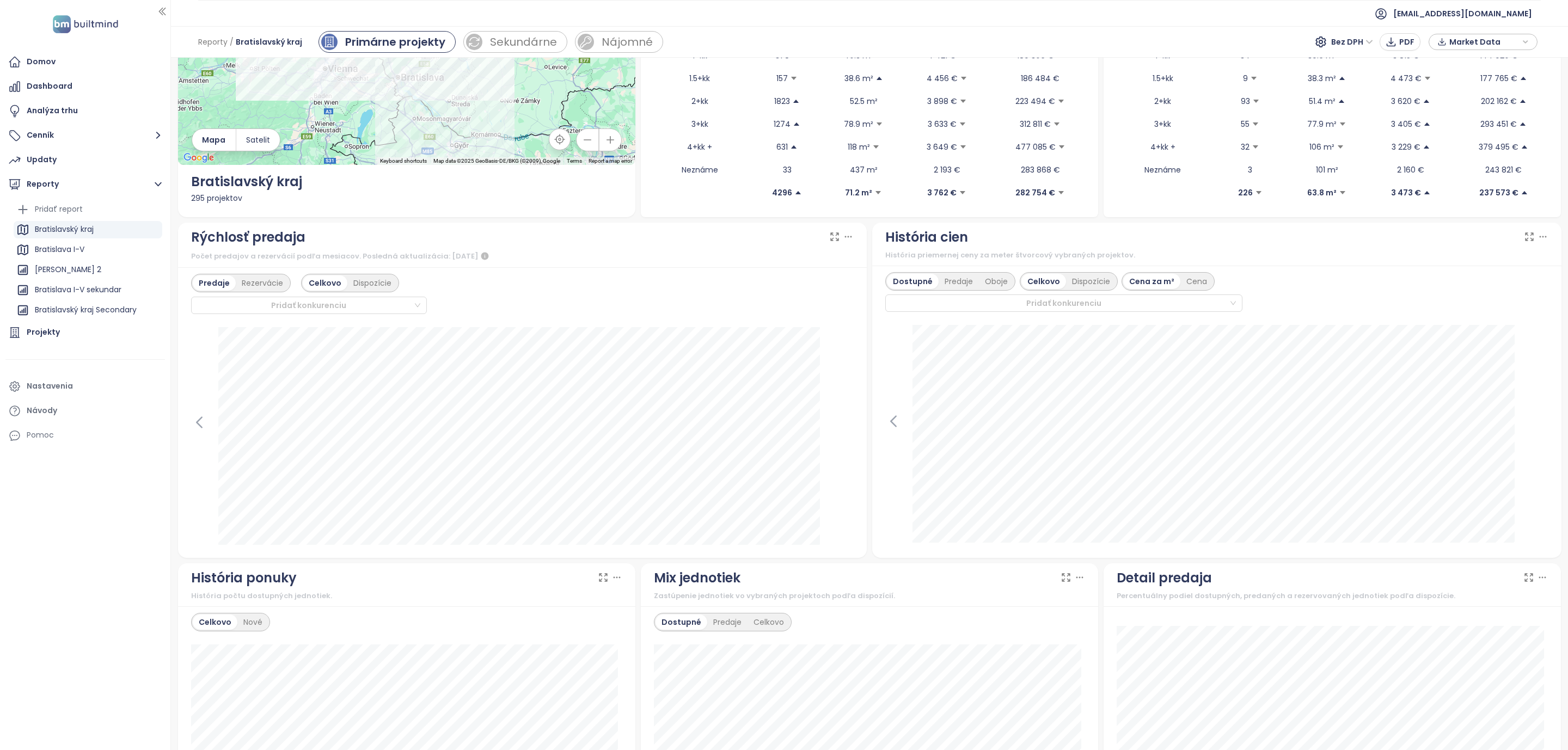
scroll to position [0, 0]
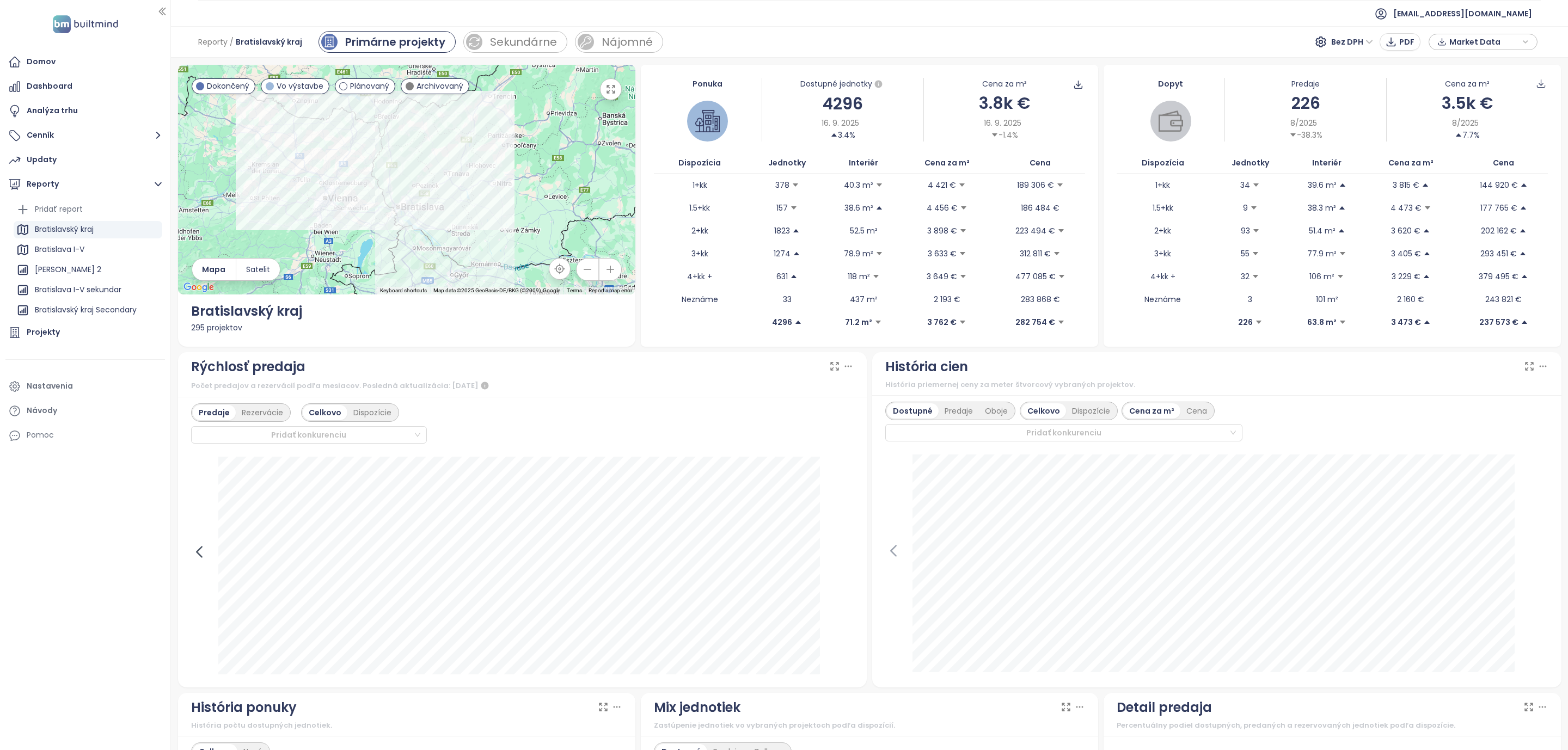
click at [197, 554] on icon at bounding box center [199, 552] width 5 height 10
click at [837, 551] on icon at bounding box center [845, 552] width 16 height 16
click at [837, 551] on div at bounding box center [522, 565] width 663 height 218
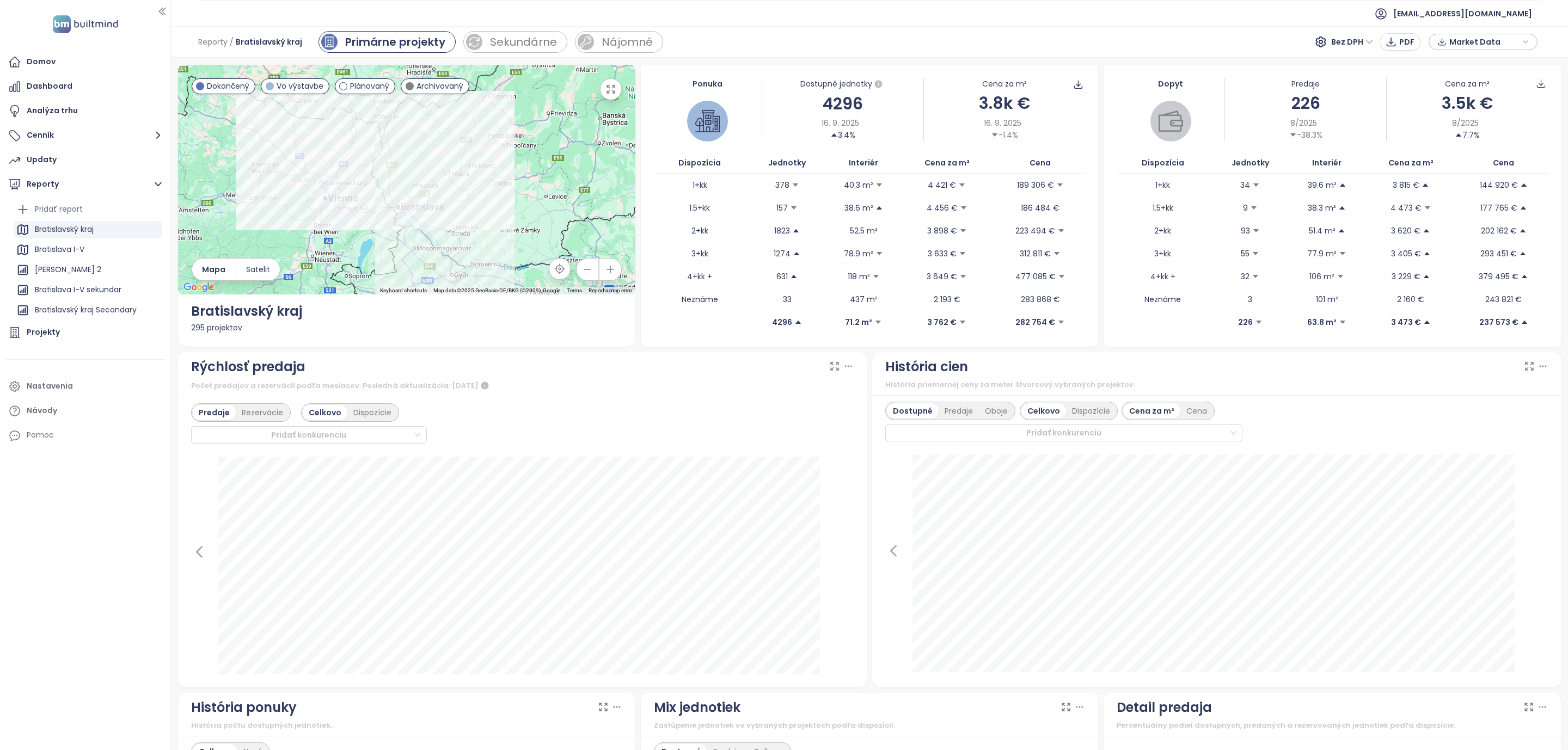
click at [37, 562] on div "Domov Dashboard Analýza trhu Cenník Updaty Reporty Pridať report Bratislavský k…" at bounding box center [85, 375] width 170 height 750
click at [32, 68] on div "Domov" at bounding box center [41, 61] width 29 height 14
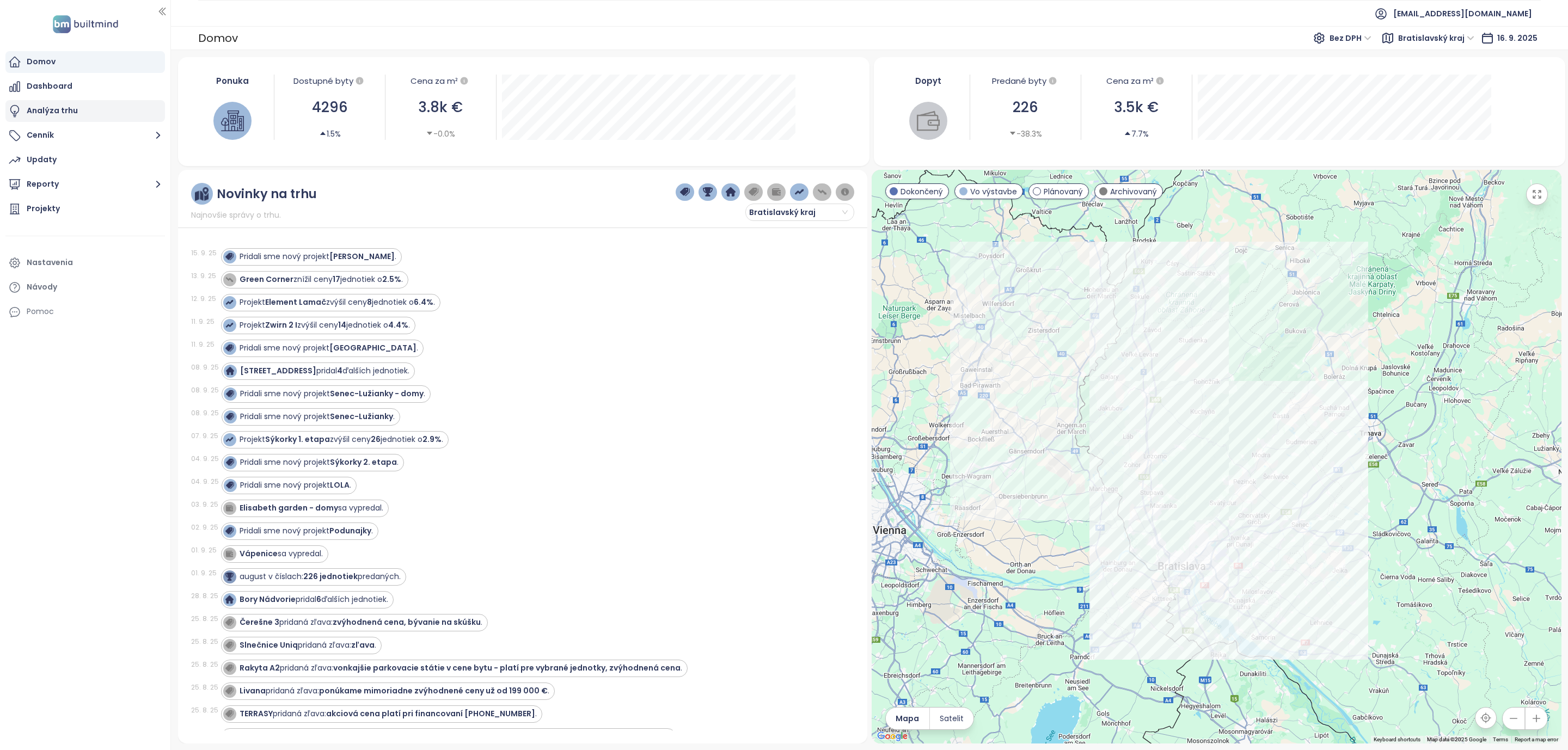
click at [68, 108] on div "Analýza trhu" at bounding box center [52, 110] width 51 height 14
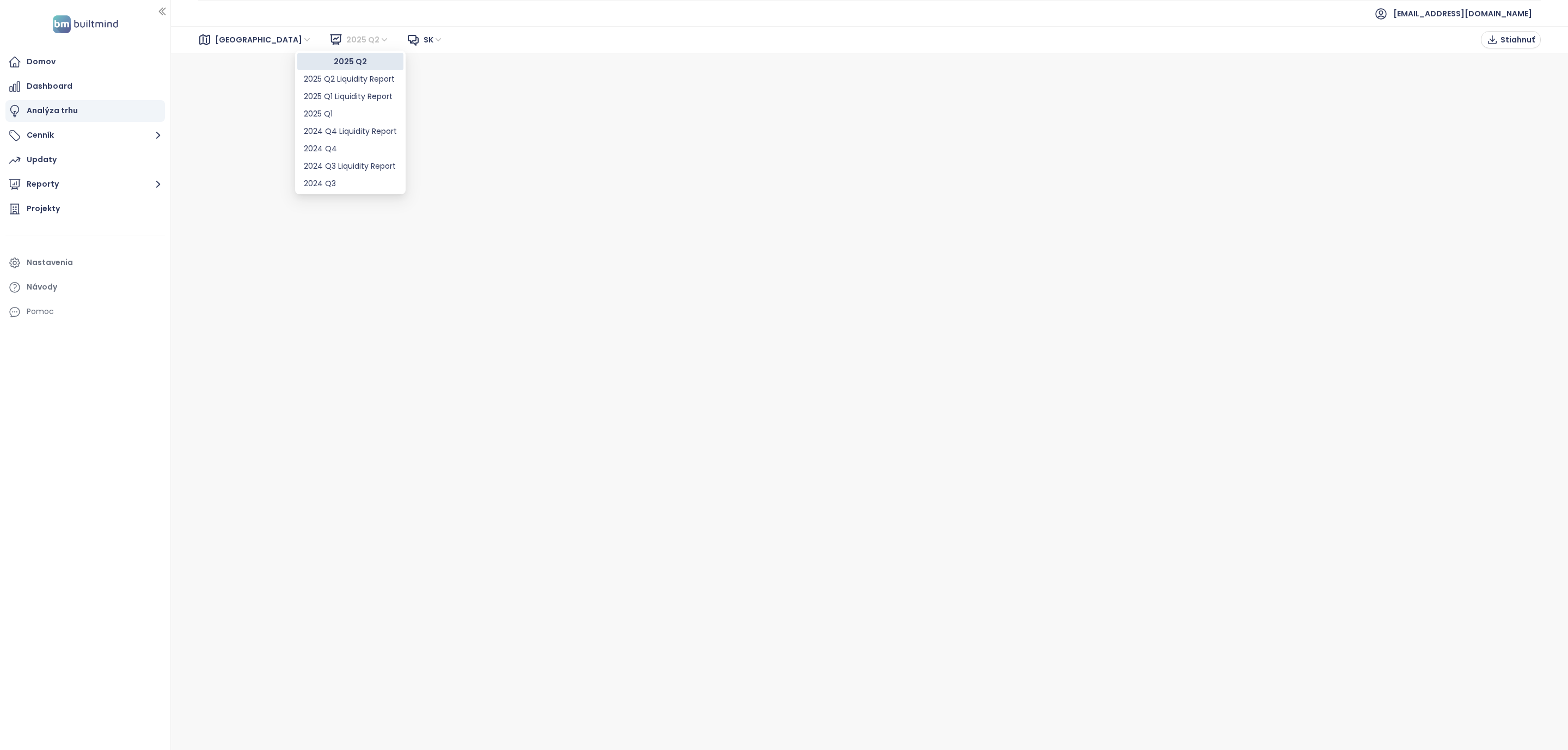
click at [346, 43] on span "2025 Q2" at bounding box center [367, 39] width 43 height 16
click at [319, 65] on div "2025 Q2" at bounding box center [351, 61] width 93 height 12
click at [148, 182] on button "Reporty" at bounding box center [85, 185] width 159 height 22
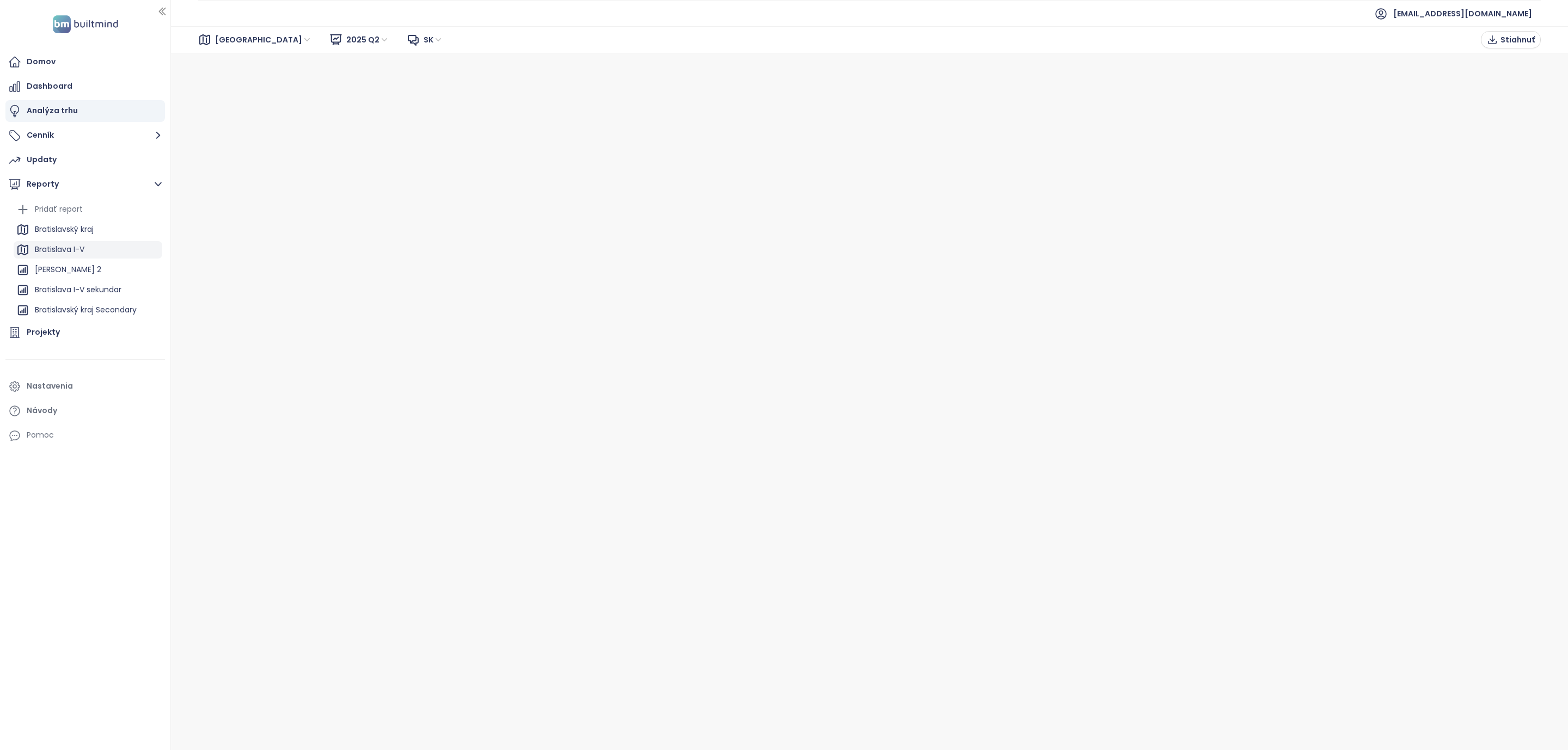
click at [88, 249] on div "Bratislava I-V" at bounding box center [88, 250] width 148 height 17
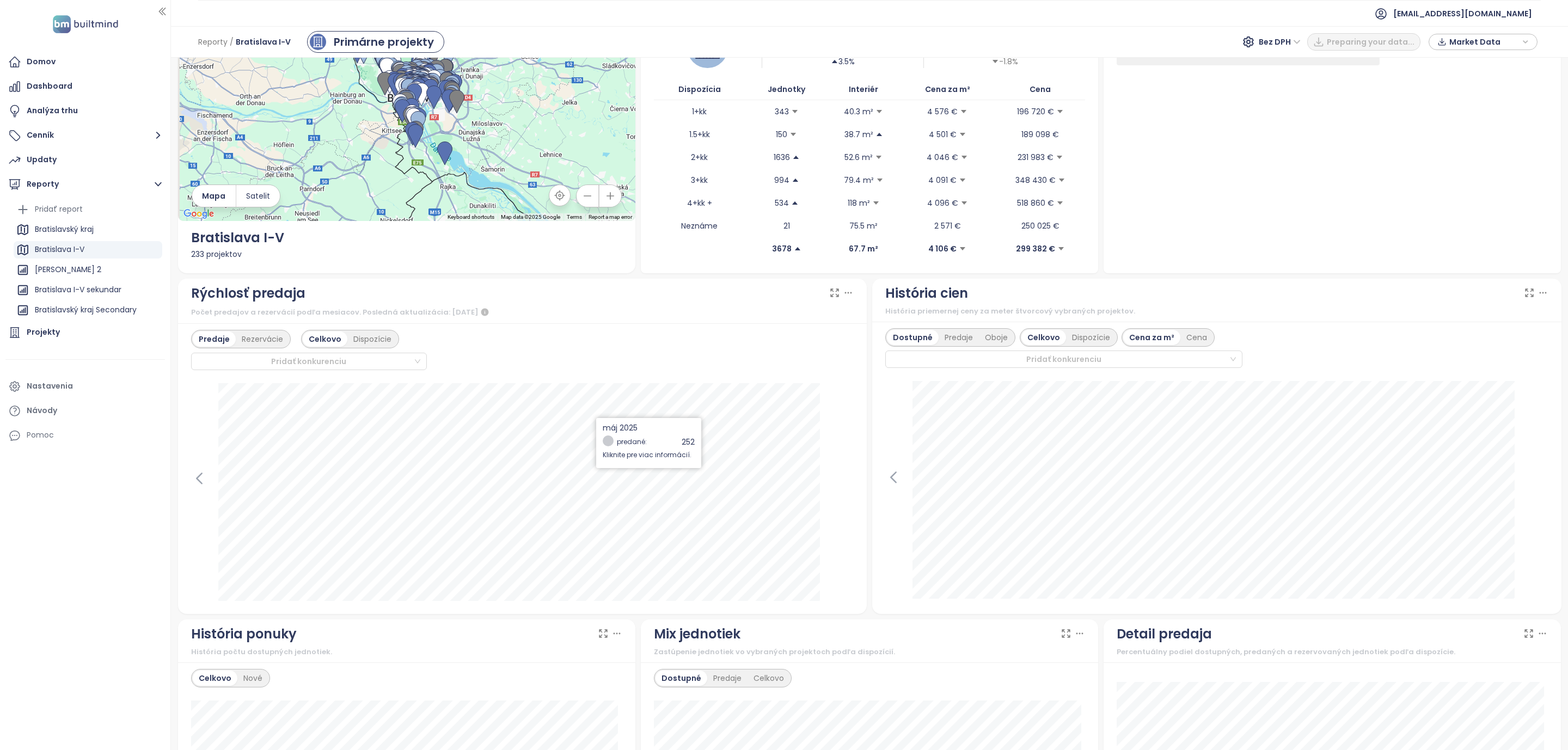
scroll to position [82, 0]
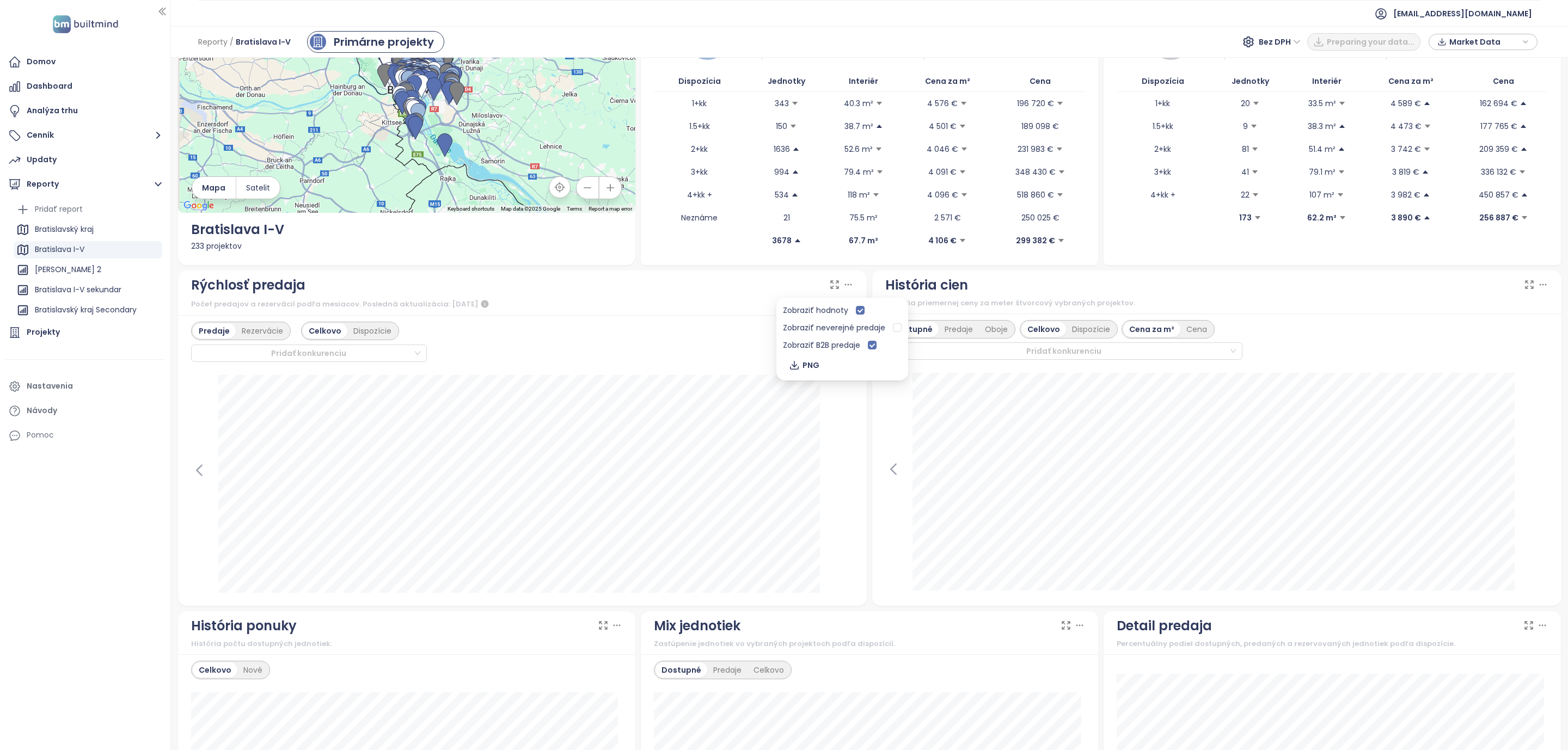
click at [831, 284] on icon at bounding box center [835, 285] width 8 height 8
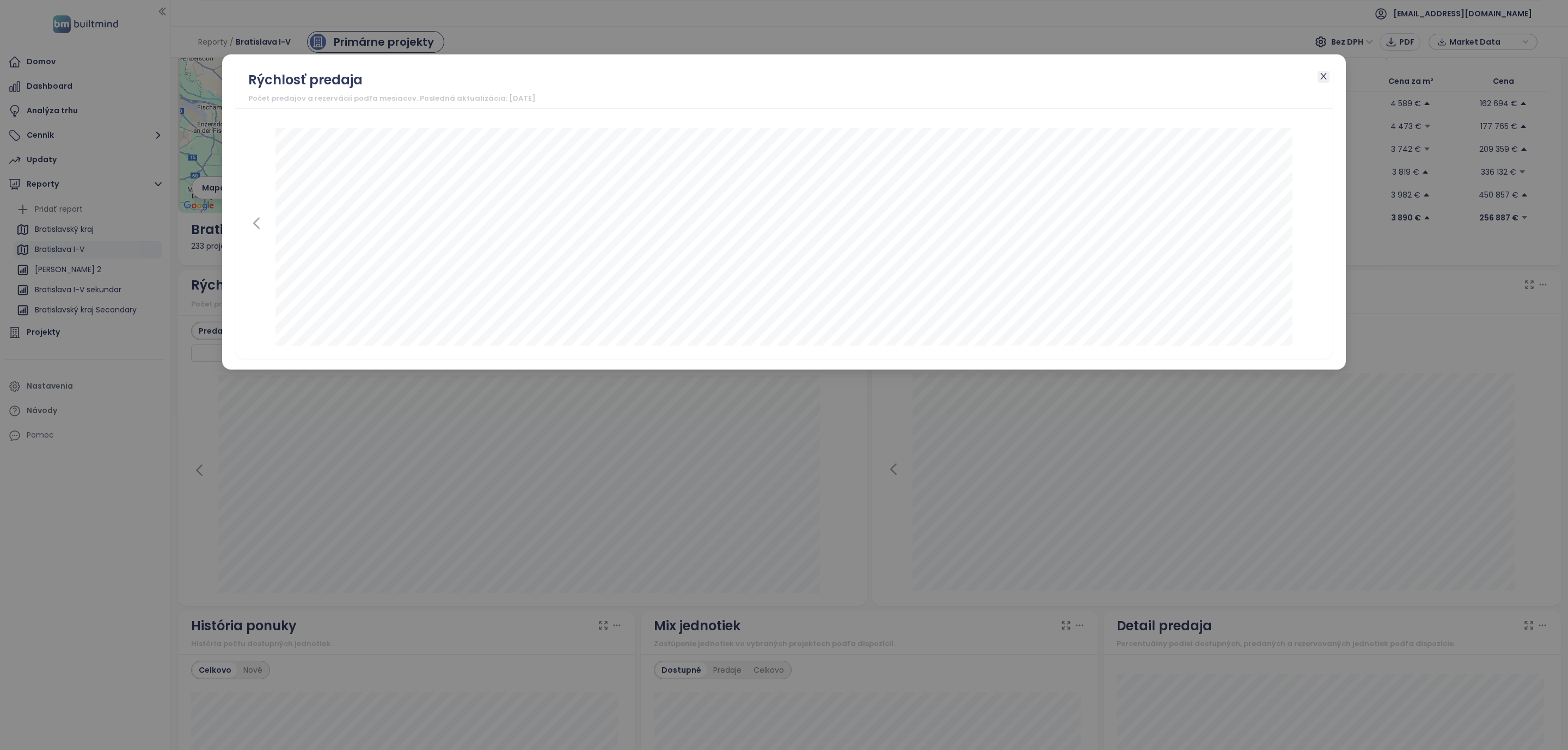
click at [1318, 75] on span "Close" at bounding box center [1323, 77] width 12 height 12
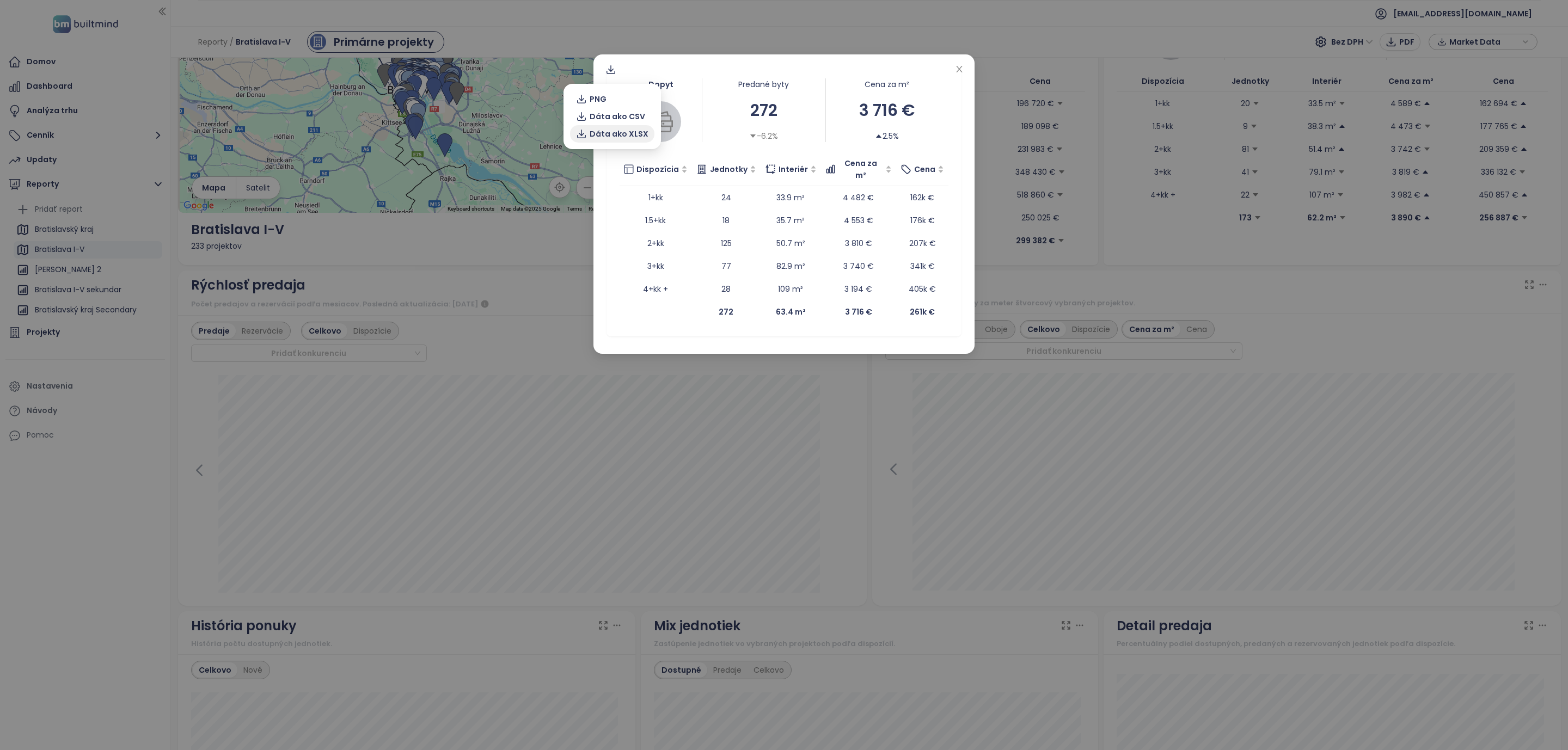
click at [597, 127] on button "Dáta ako XLSX" at bounding box center [612, 134] width 85 height 17
click at [957, 68] on icon "close" at bounding box center [959, 68] width 8 height 8
click at [613, 68] on icon at bounding box center [611, 70] width 11 height 11
click at [611, 131] on span "Dáta ako XLSX" at bounding box center [619, 134] width 59 height 12
click at [957, 68] on icon "close" at bounding box center [959, 68] width 8 height 8
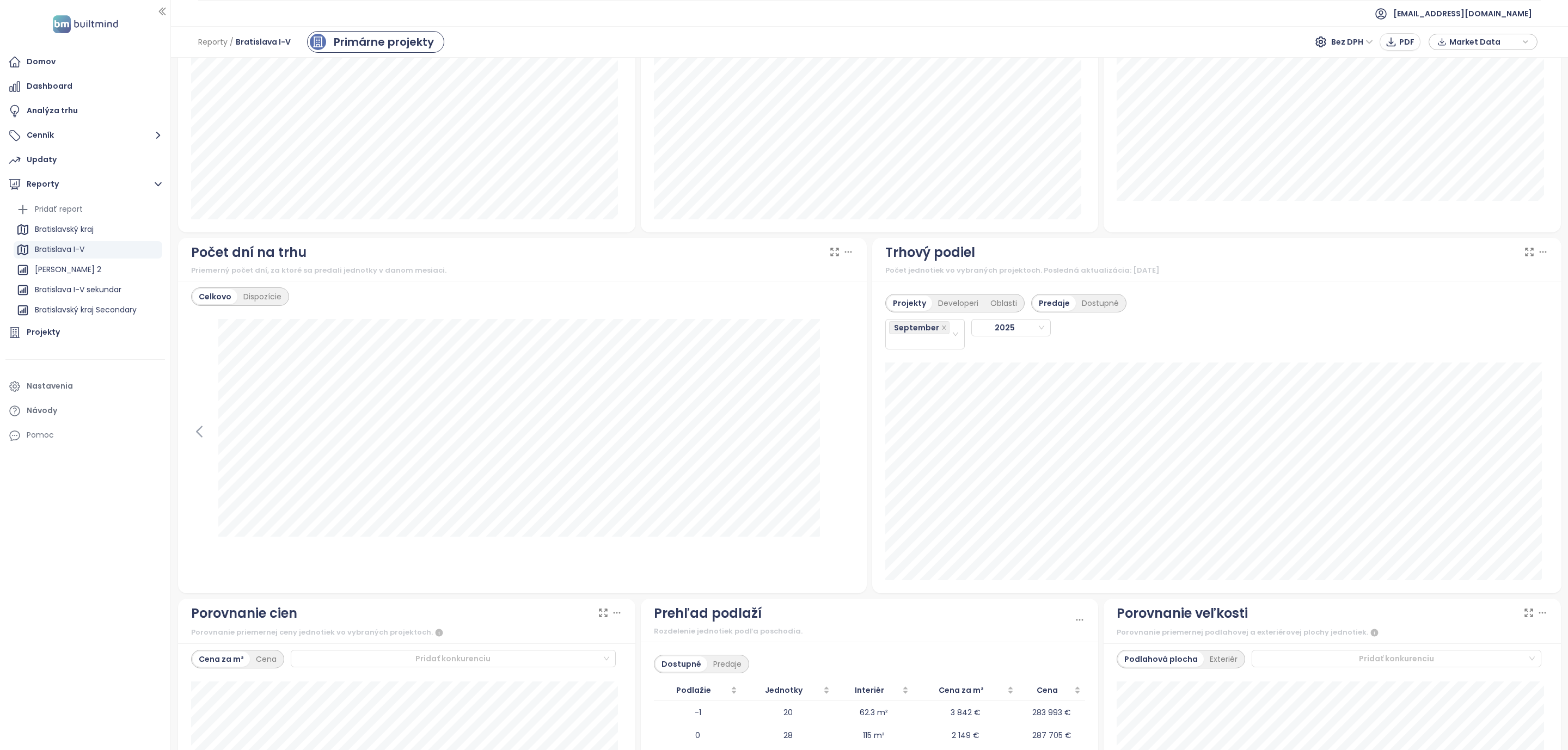
scroll to position [898, 0]
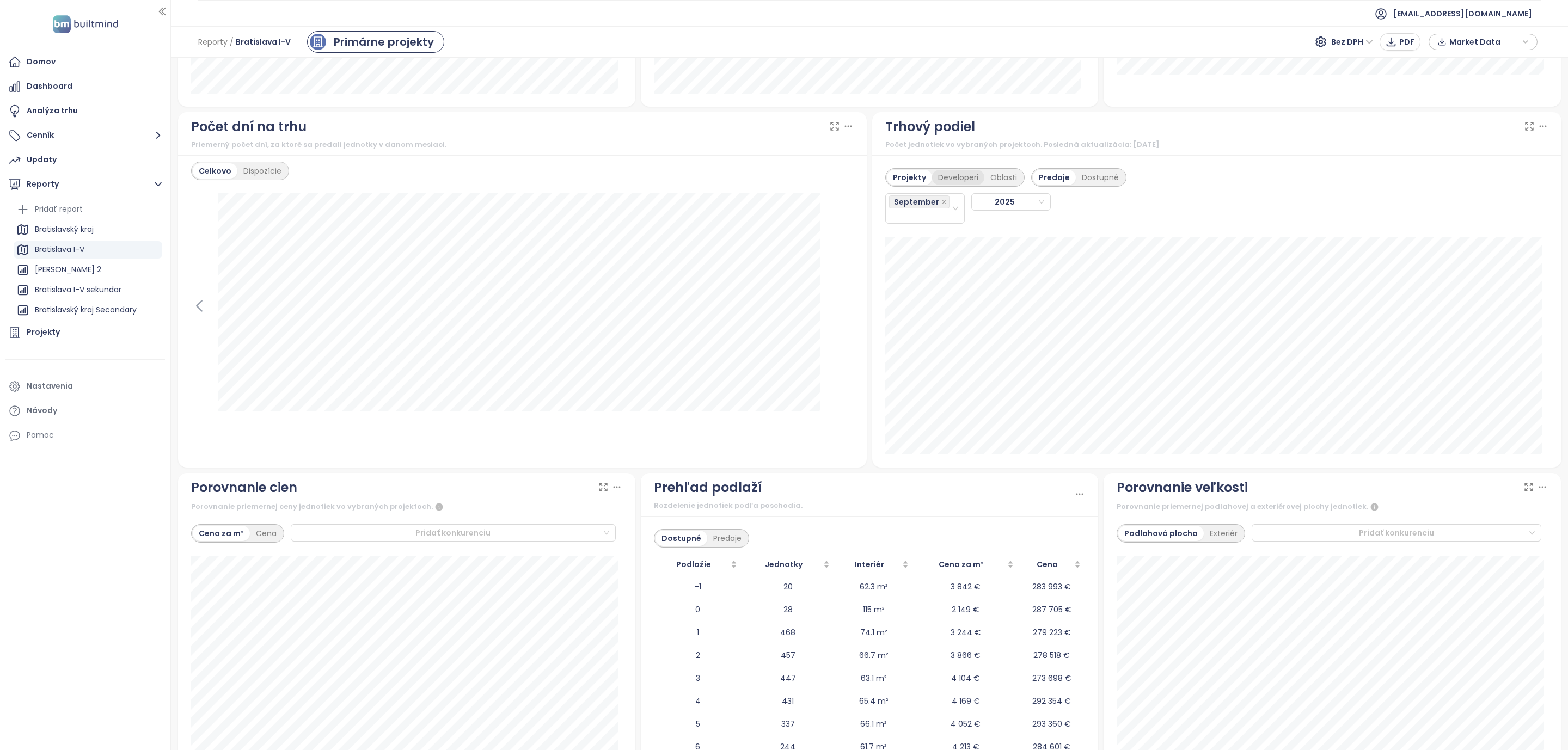
click at [942, 181] on div "Developeri" at bounding box center [958, 177] width 52 height 15
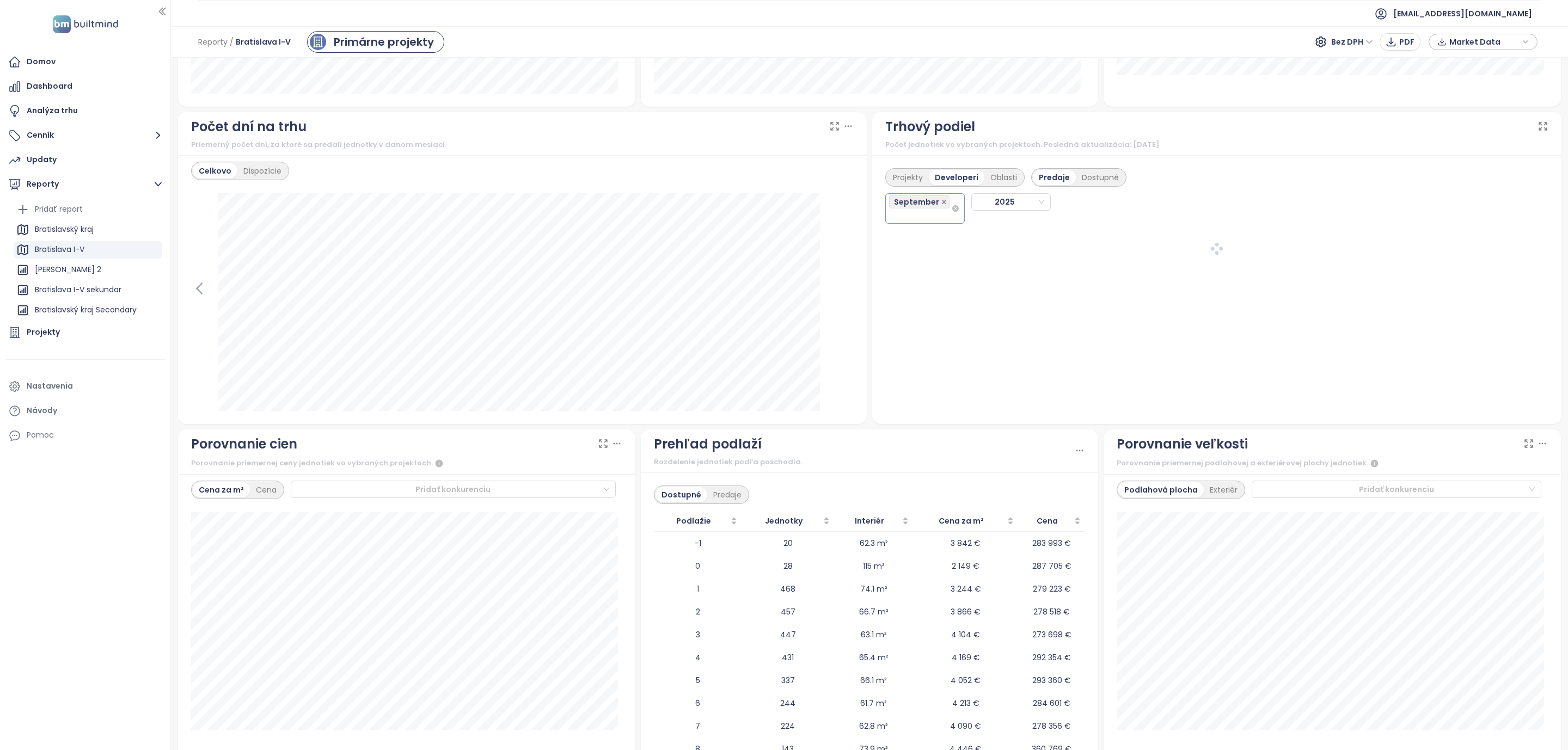
click at [942, 203] on icon "close" at bounding box center [944, 202] width 4 height 4
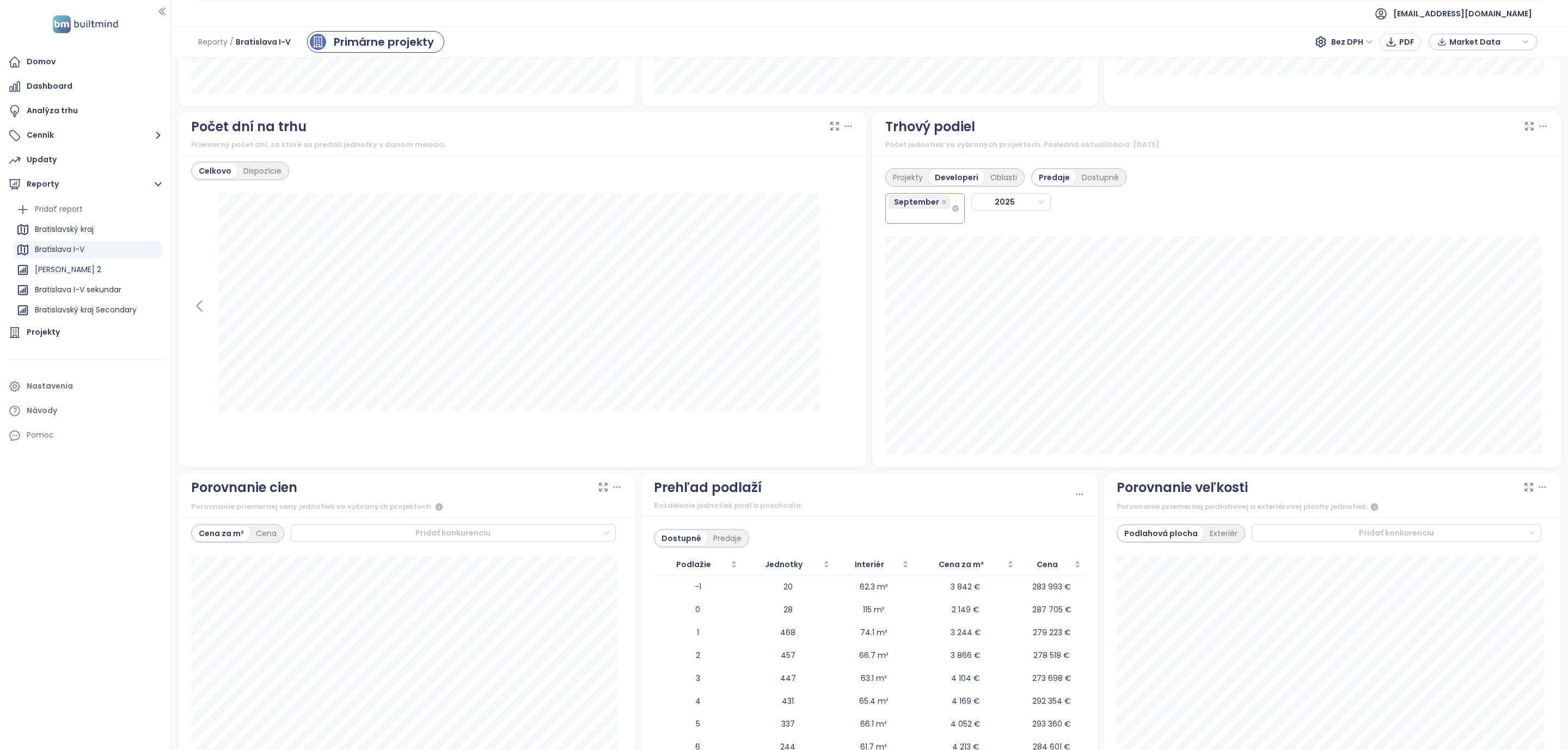
click at [939, 203] on span "September" at bounding box center [920, 202] width 61 height 13
click at [917, 248] on div "January" at bounding box center [919, 241] width 74 height 17
click at [912, 259] on div "February" at bounding box center [919, 261] width 61 height 12
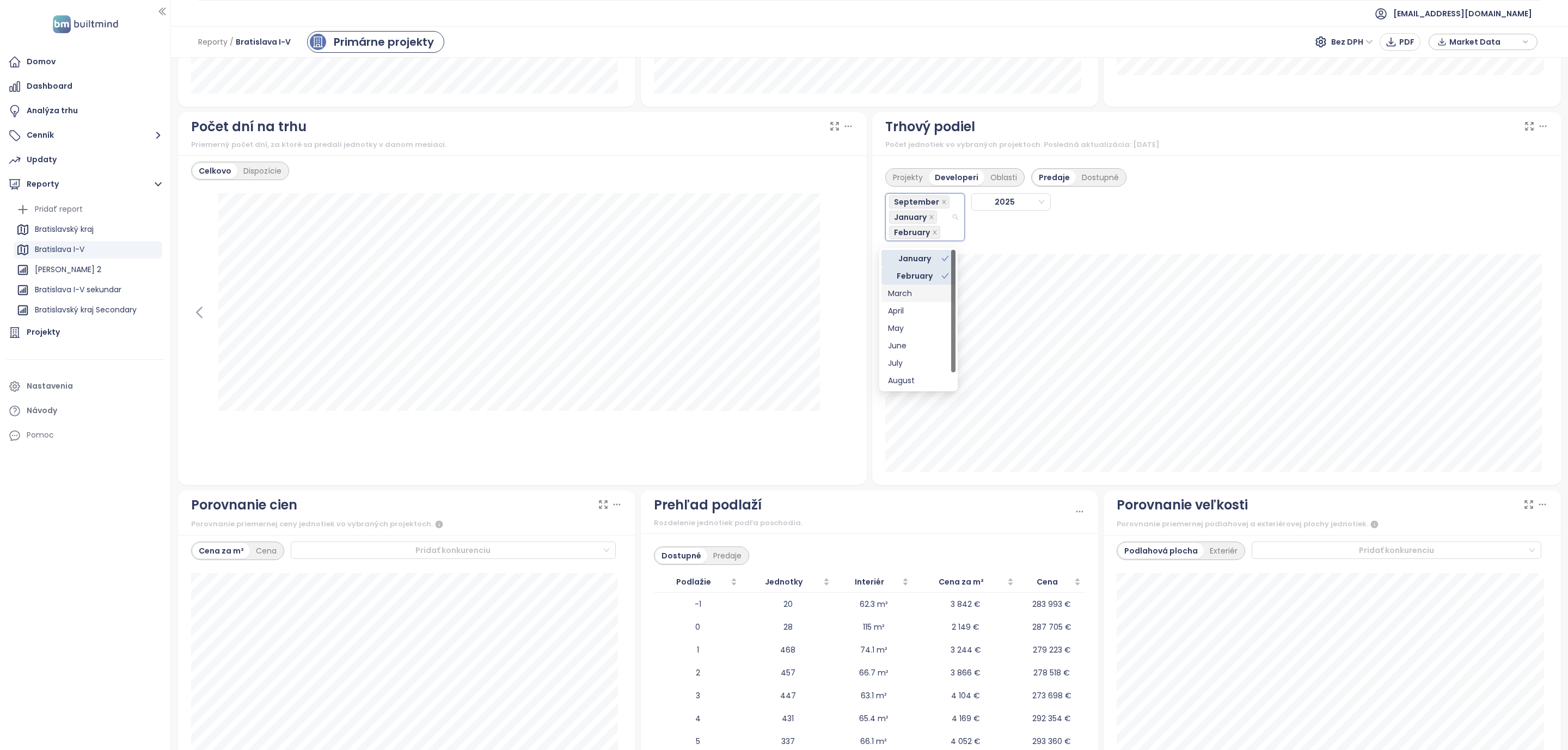
click at [903, 291] on div "March" at bounding box center [919, 293] width 61 height 12
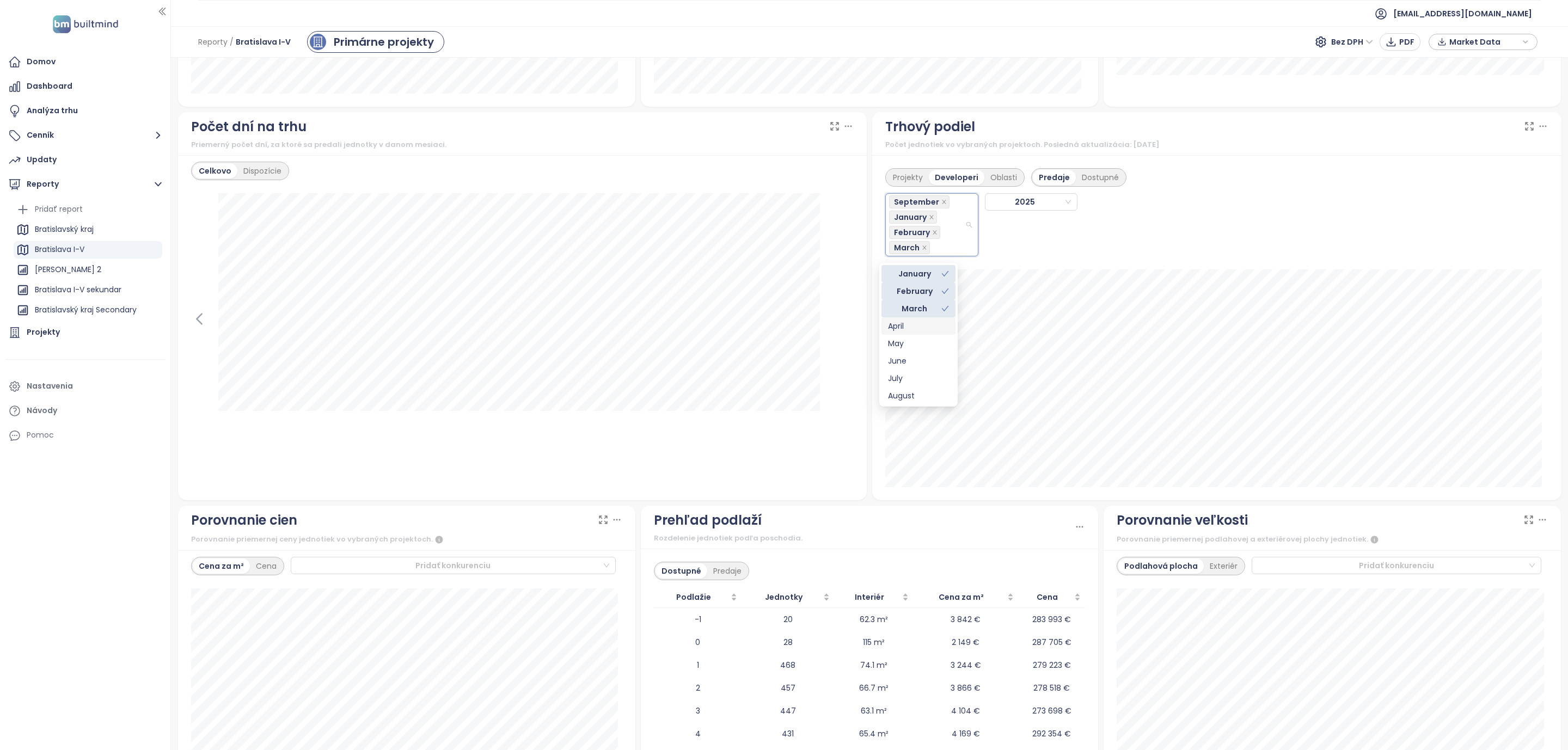
click at [897, 324] on div "April" at bounding box center [919, 326] width 61 height 12
click at [897, 345] on div "May" at bounding box center [919, 343] width 61 height 12
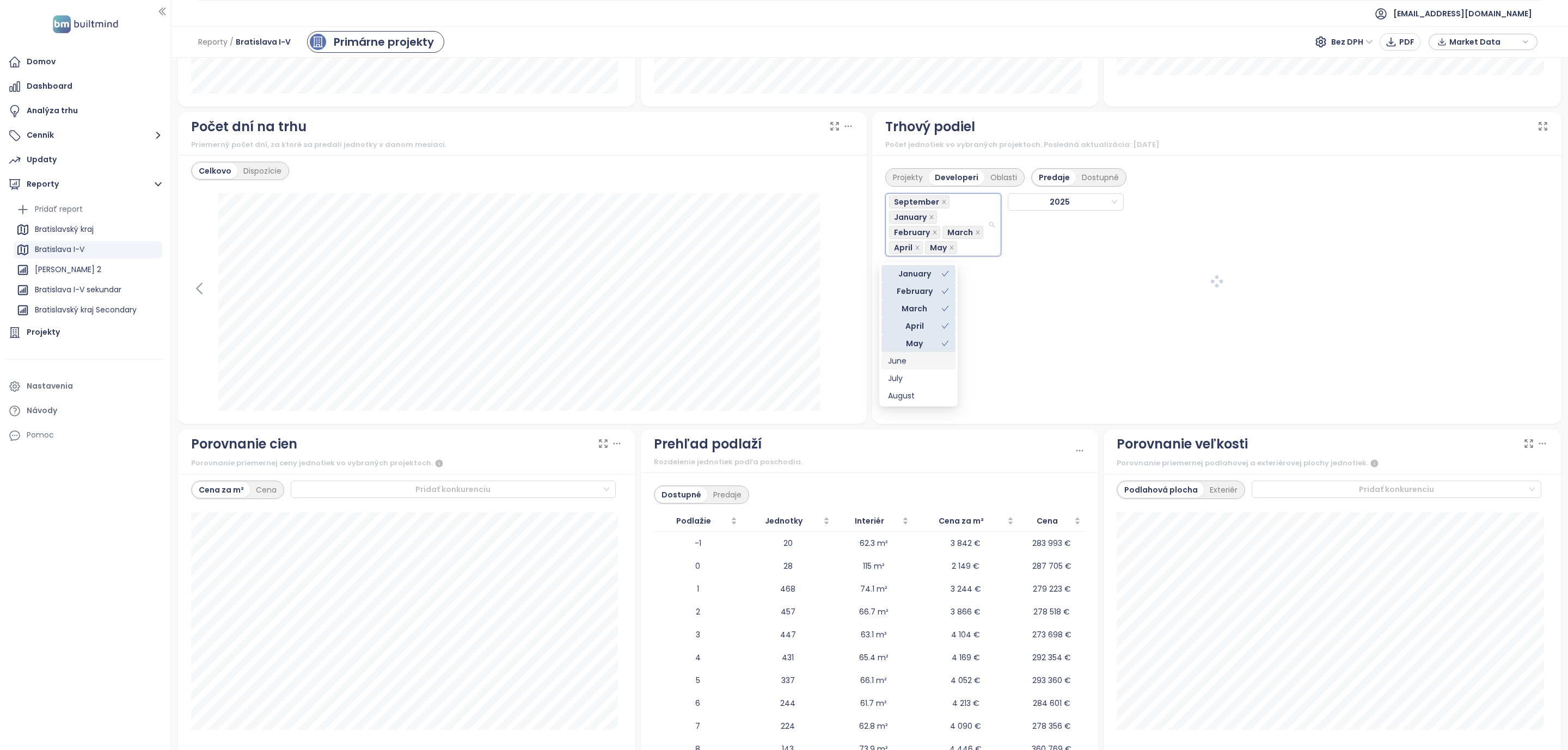
click at [897, 364] on div "June" at bounding box center [919, 361] width 61 height 12
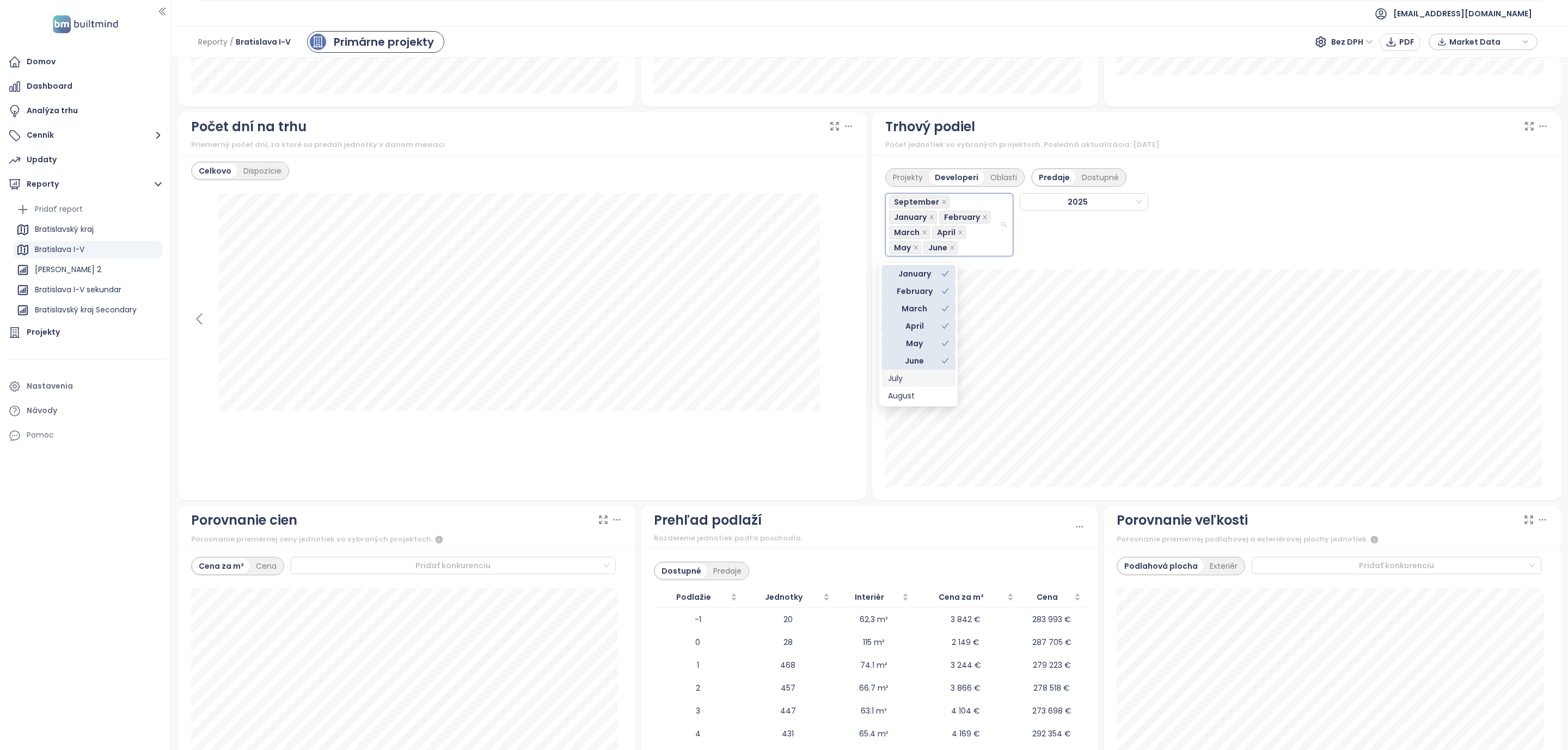
click at [899, 378] on div "July" at bounding box center [919, 378] width 61 height 12
click at [900, 391] on div "August" at bounding box center [919, 396] width 61 height 12
click at [850, 479] on div "Celkovo Dispozície" at bounding box center [523, 327] width 689 height 345
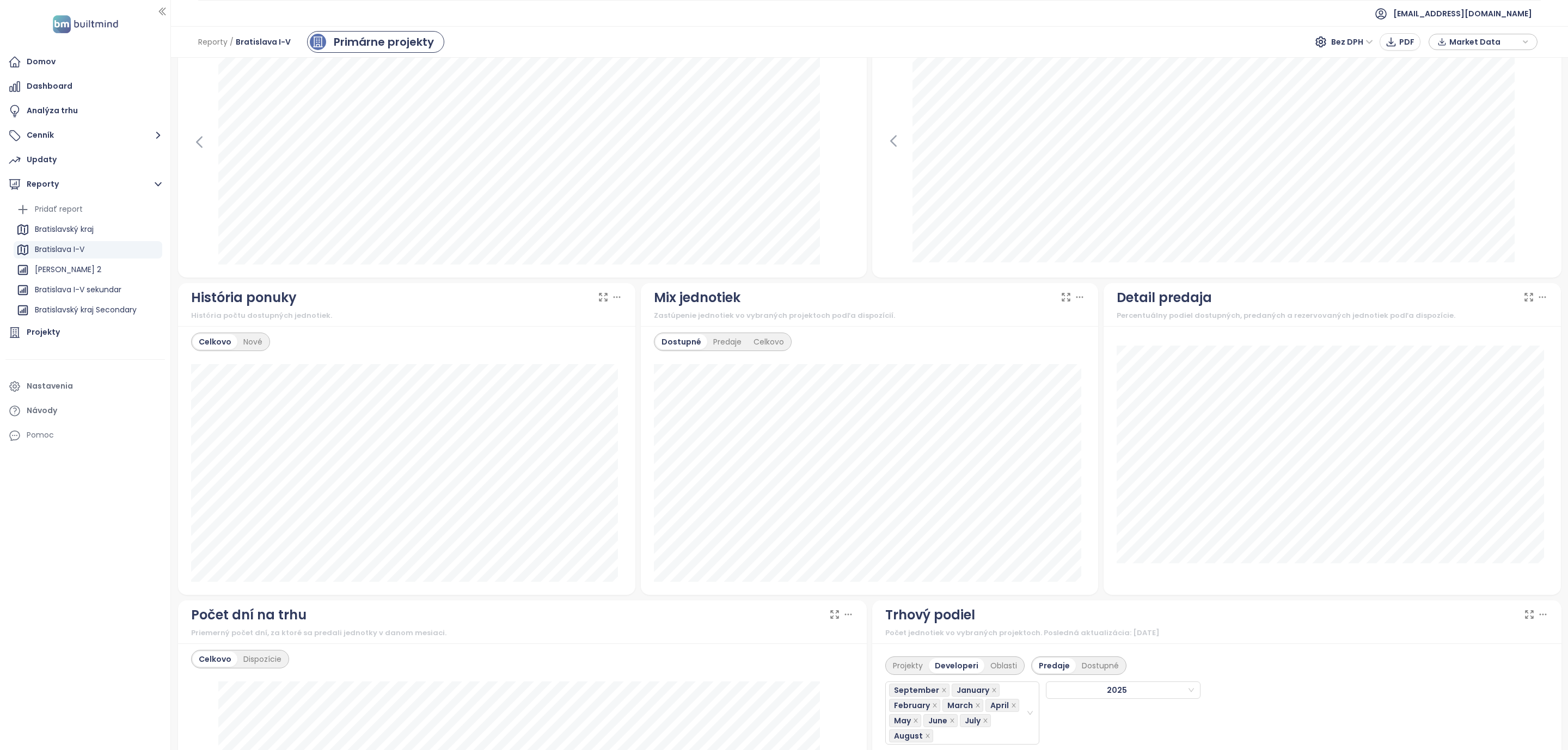
scroll to position [572, 0]
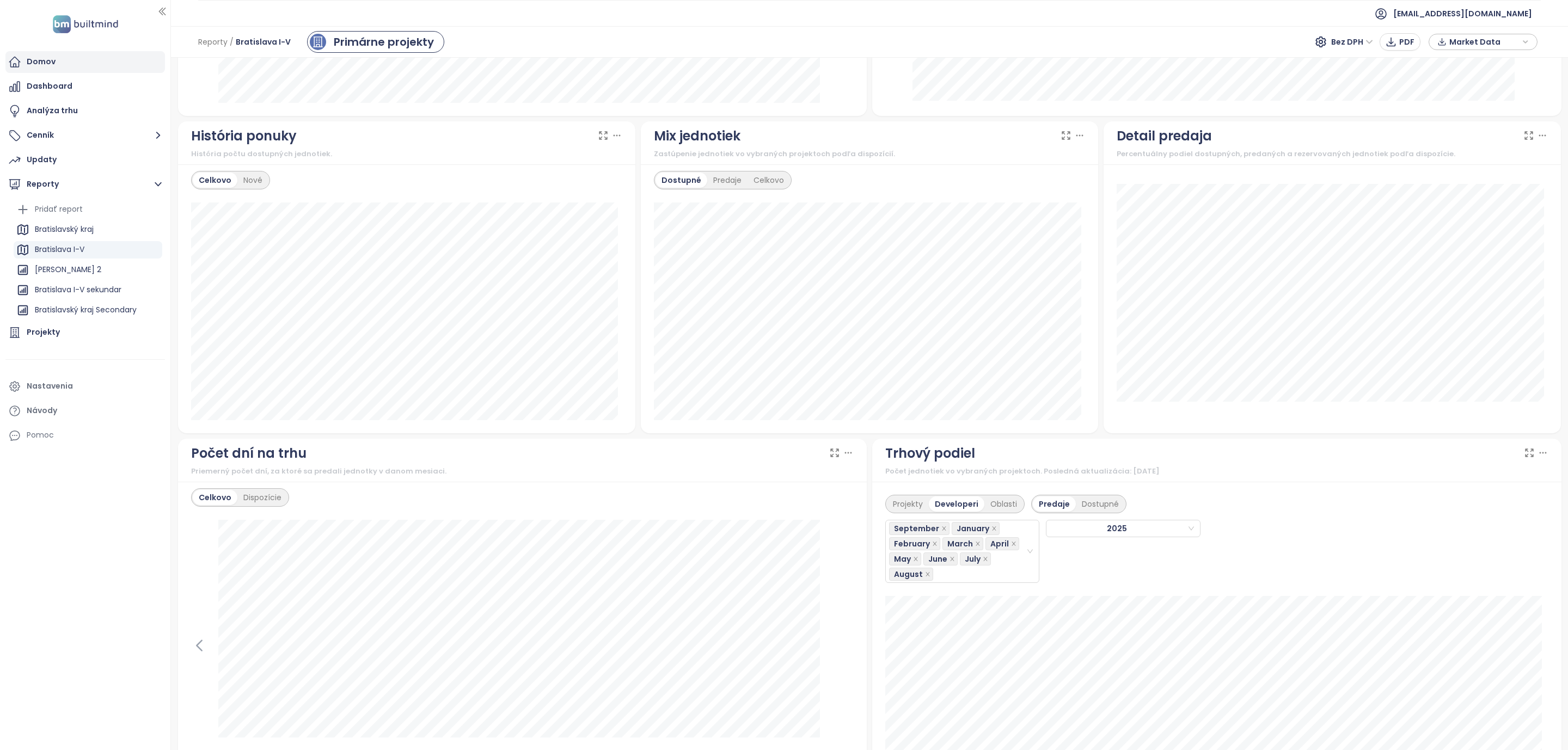
click at [64, 63] on div "Domov" at bounding box center [85, 62] width 159 height 22
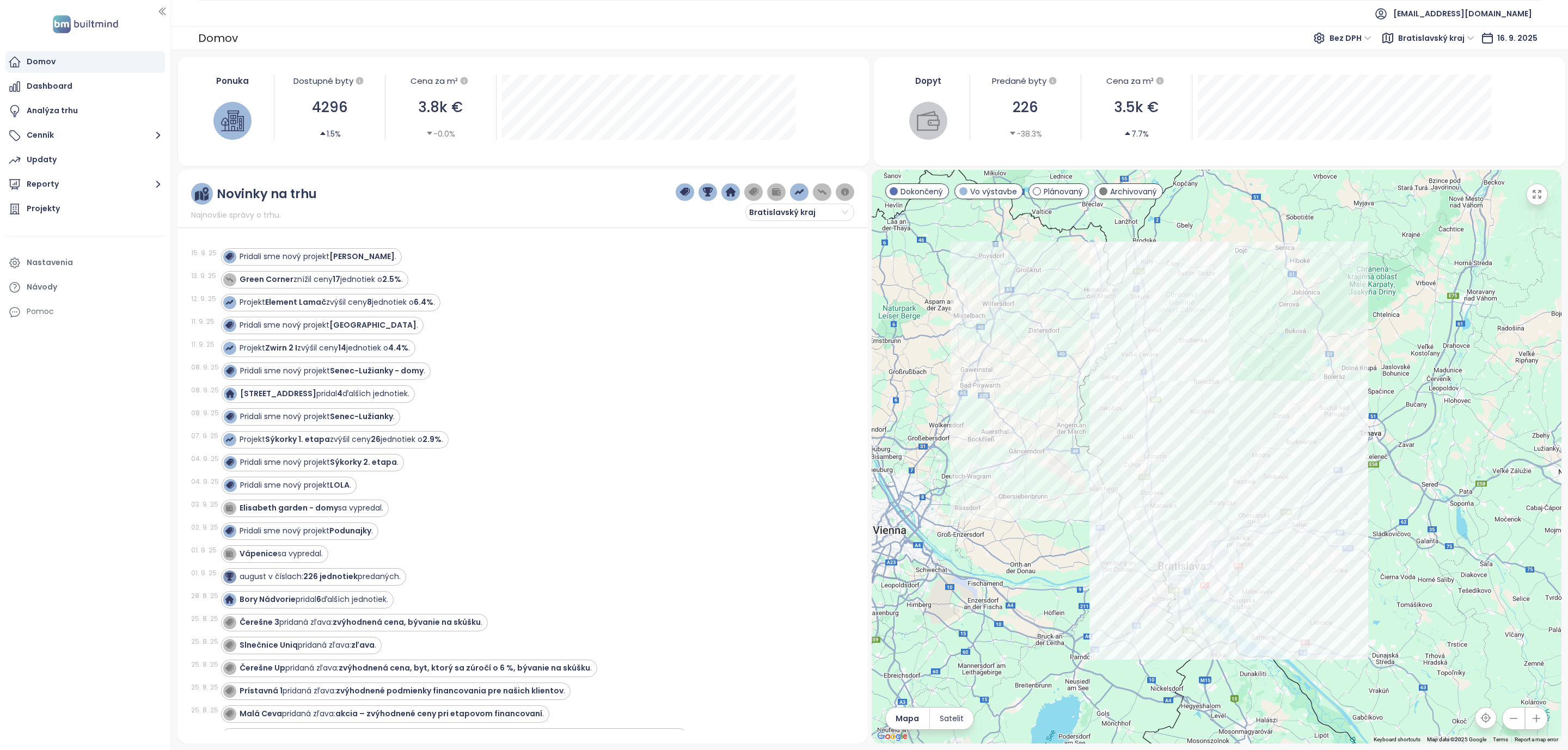
click at [33, 54] on div "Domov" at bounding box center [85, 62] width 159 height 22
